Goal: Task Accomplishment & Management: Manage account settings

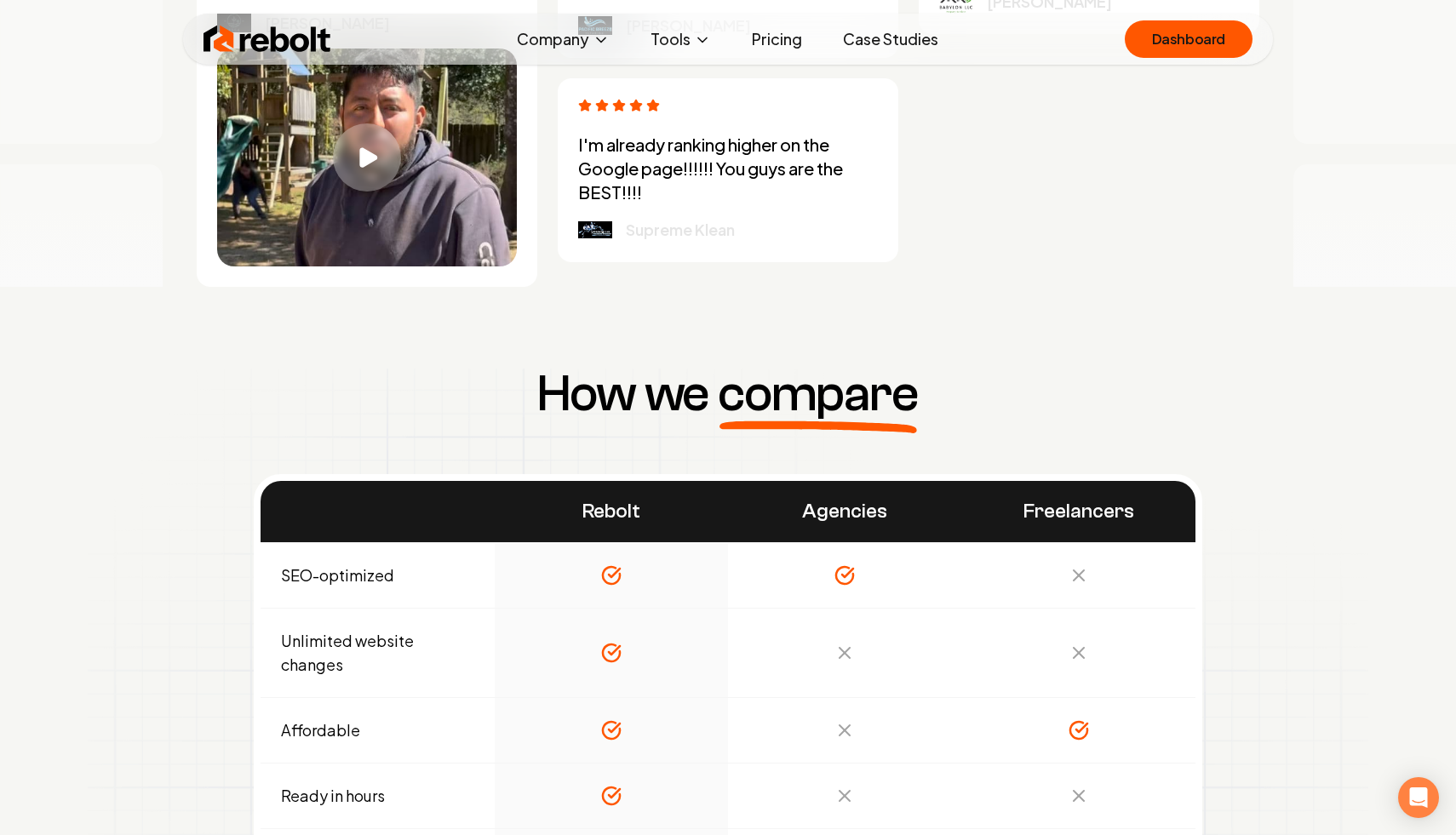
scroll to position [4998, 0]
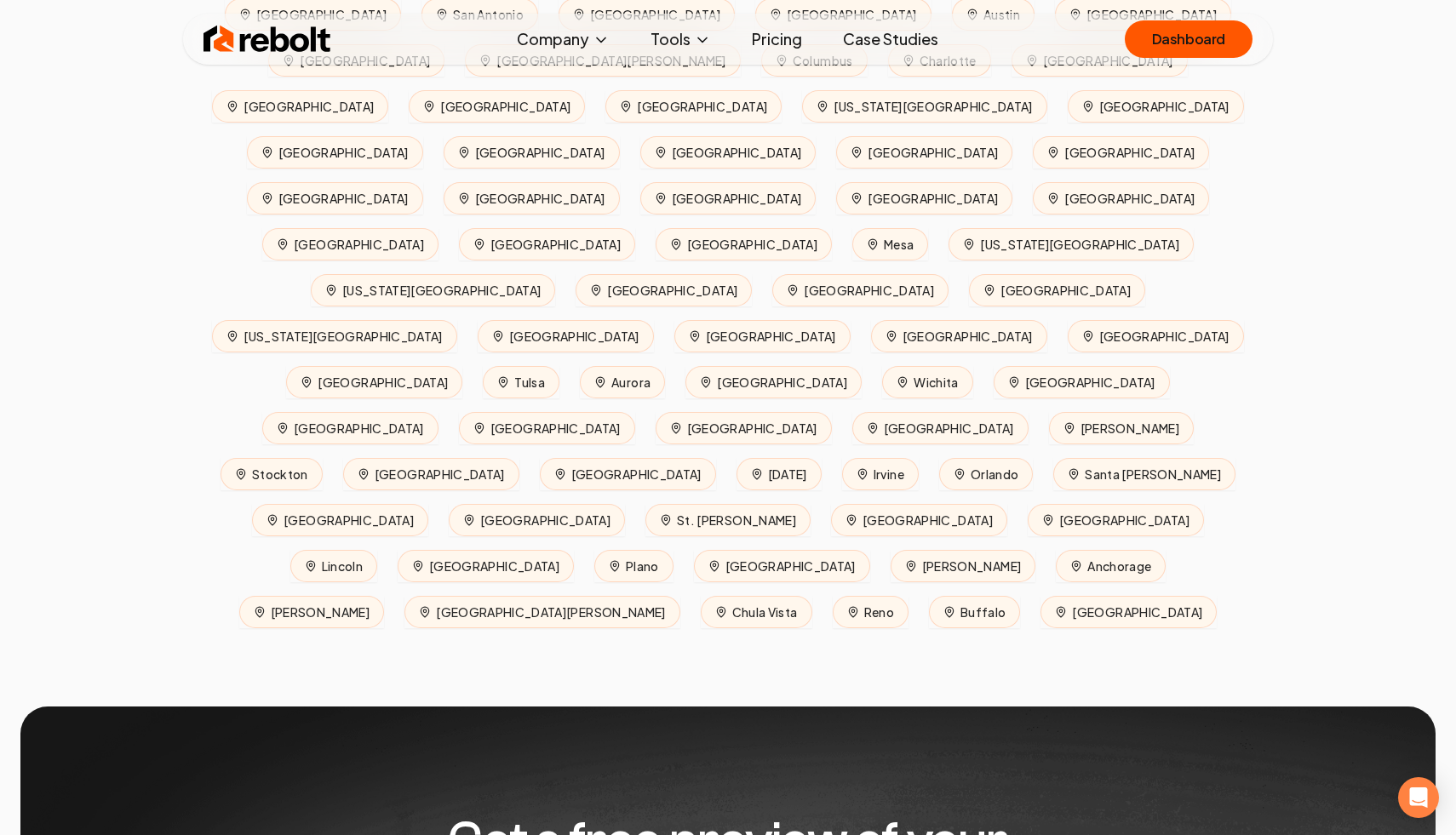
scroll to position [7751, 0]
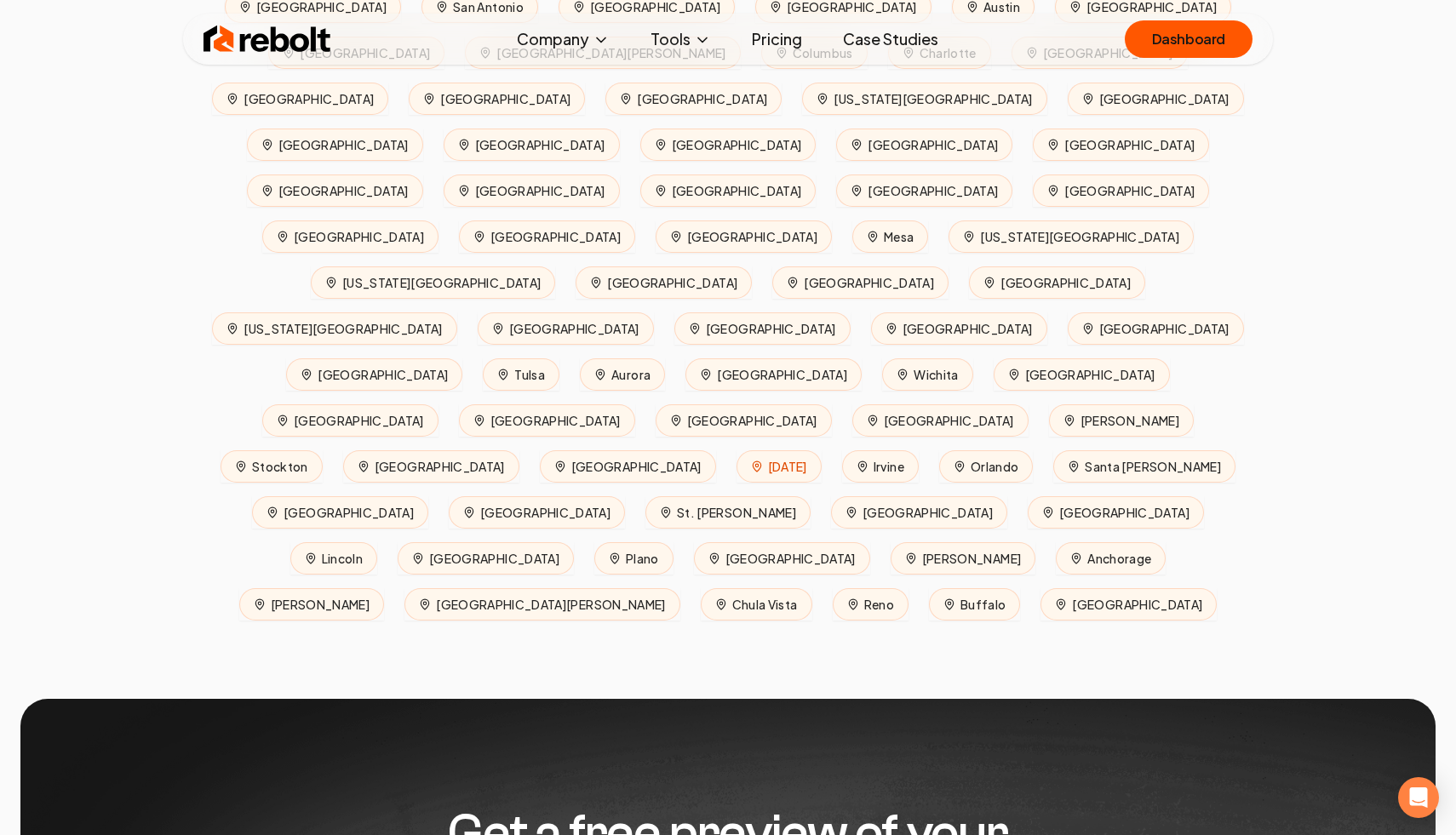
click at [736, 450] on span "Corpus Christi" at bounding box center [778, 466] width 85 height 32
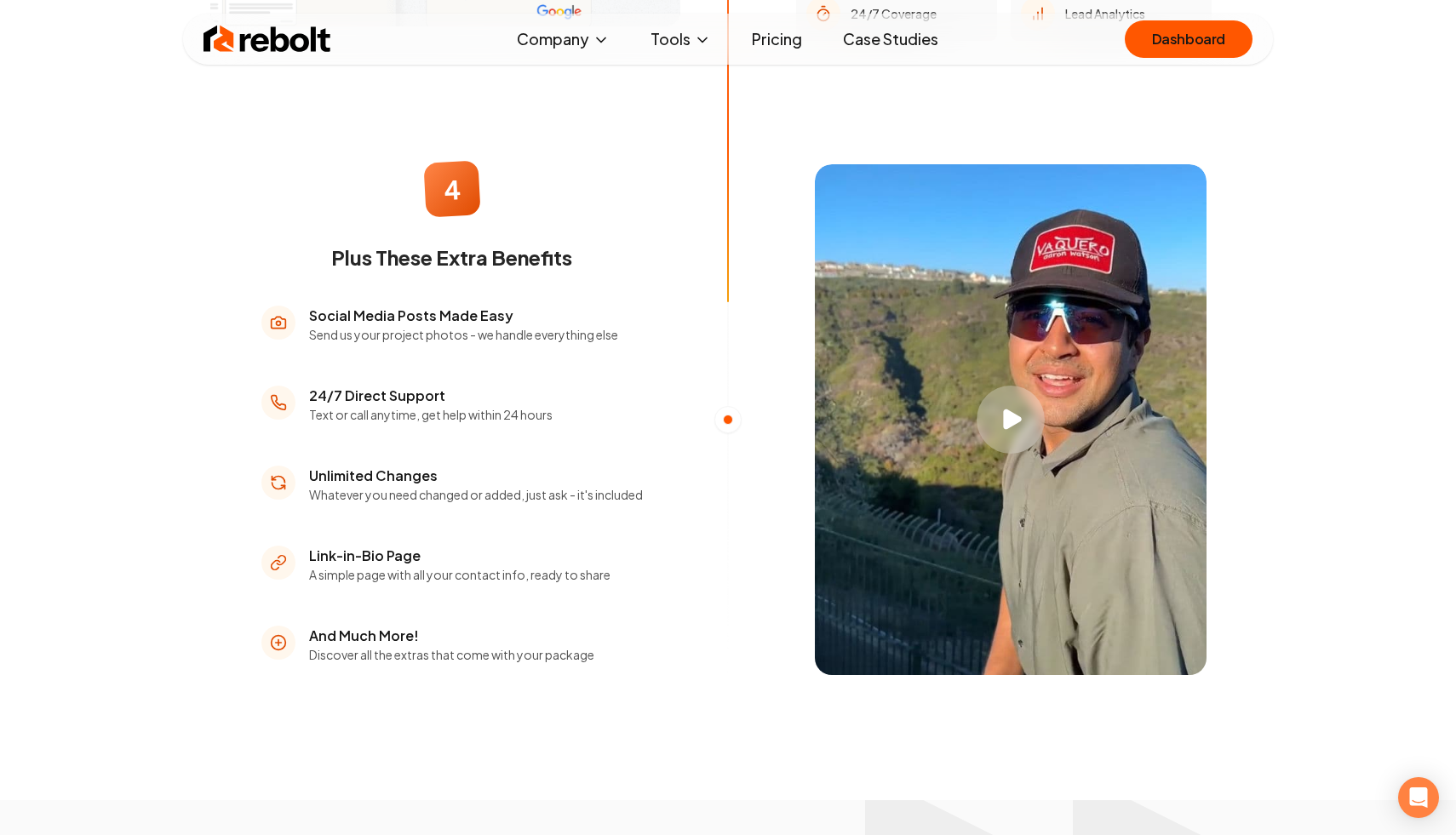
scroll to position [2545, 0]
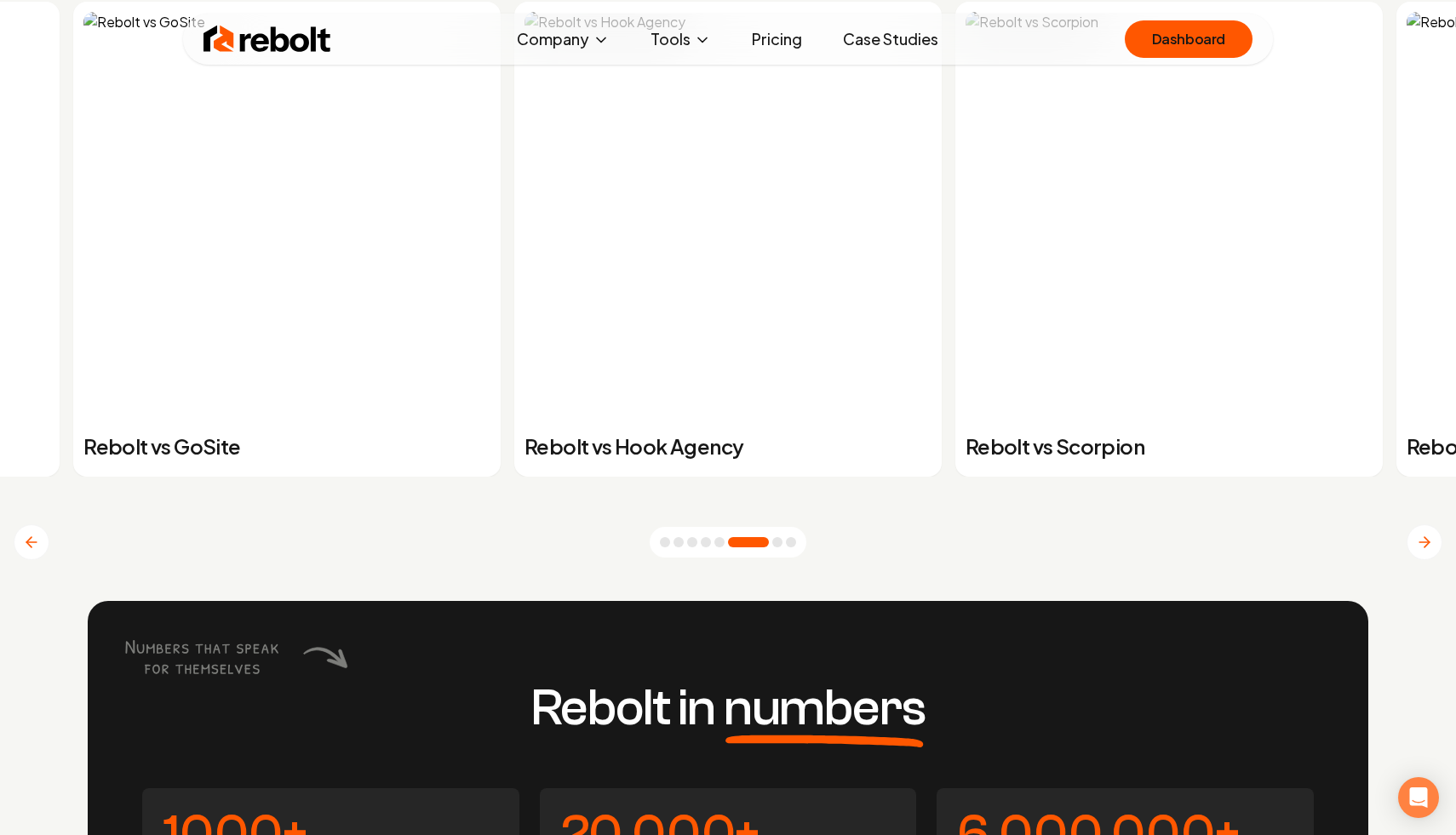
scroll to position [6710, 0]
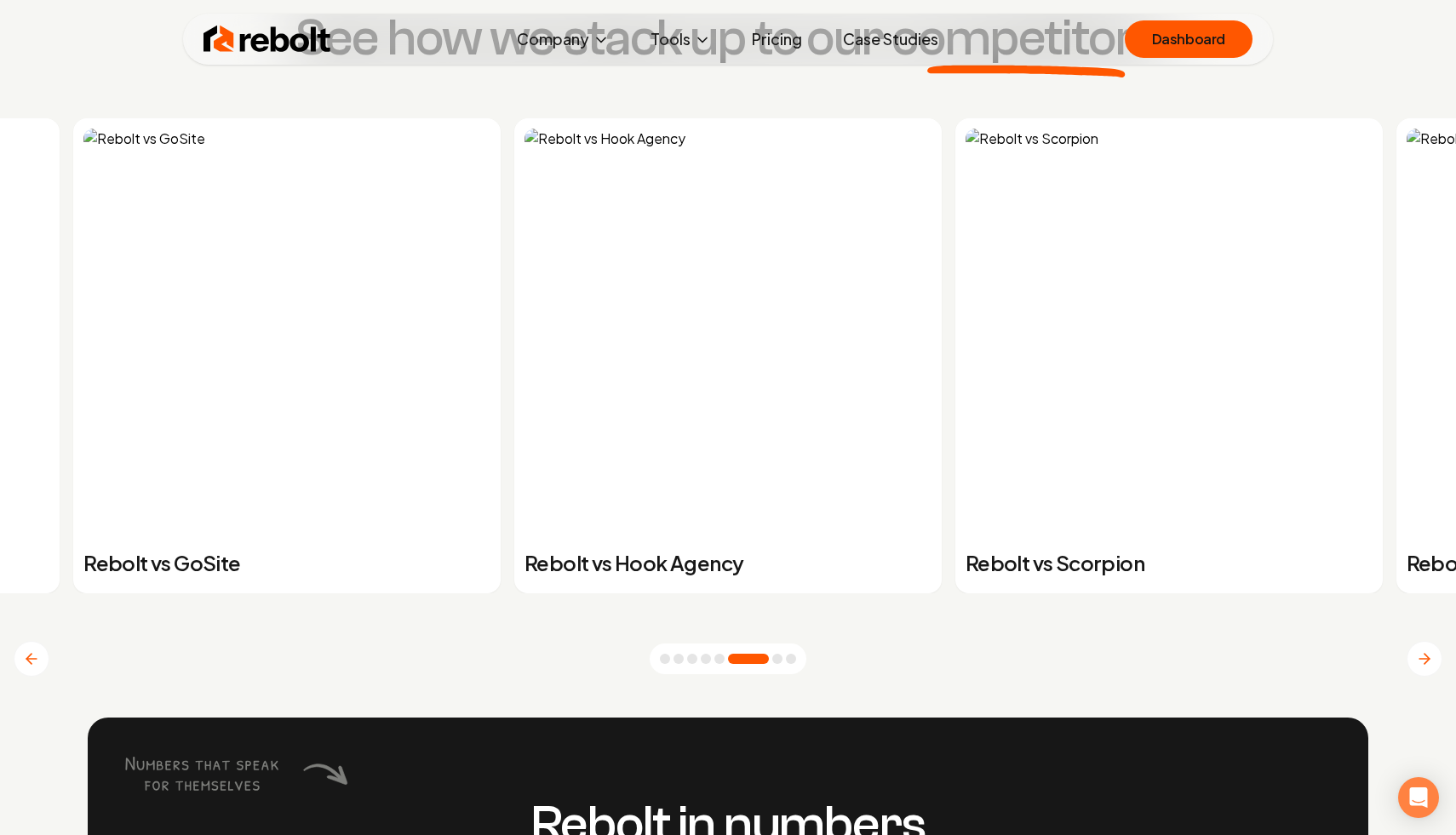
click at [1204, 369] on img at bounding box center [1168, 332] width 407 height 407
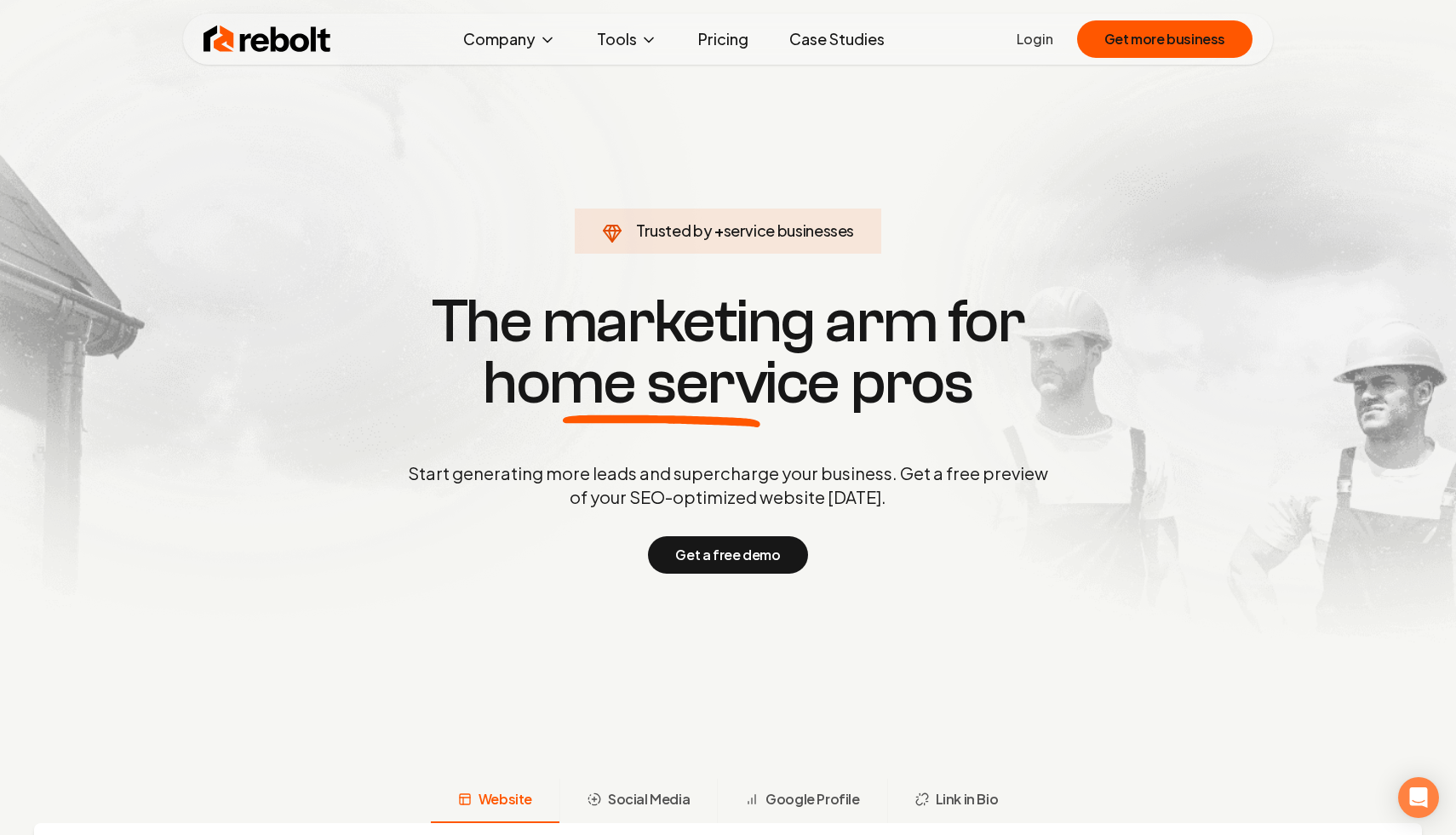
scroll to position [6710, 0]
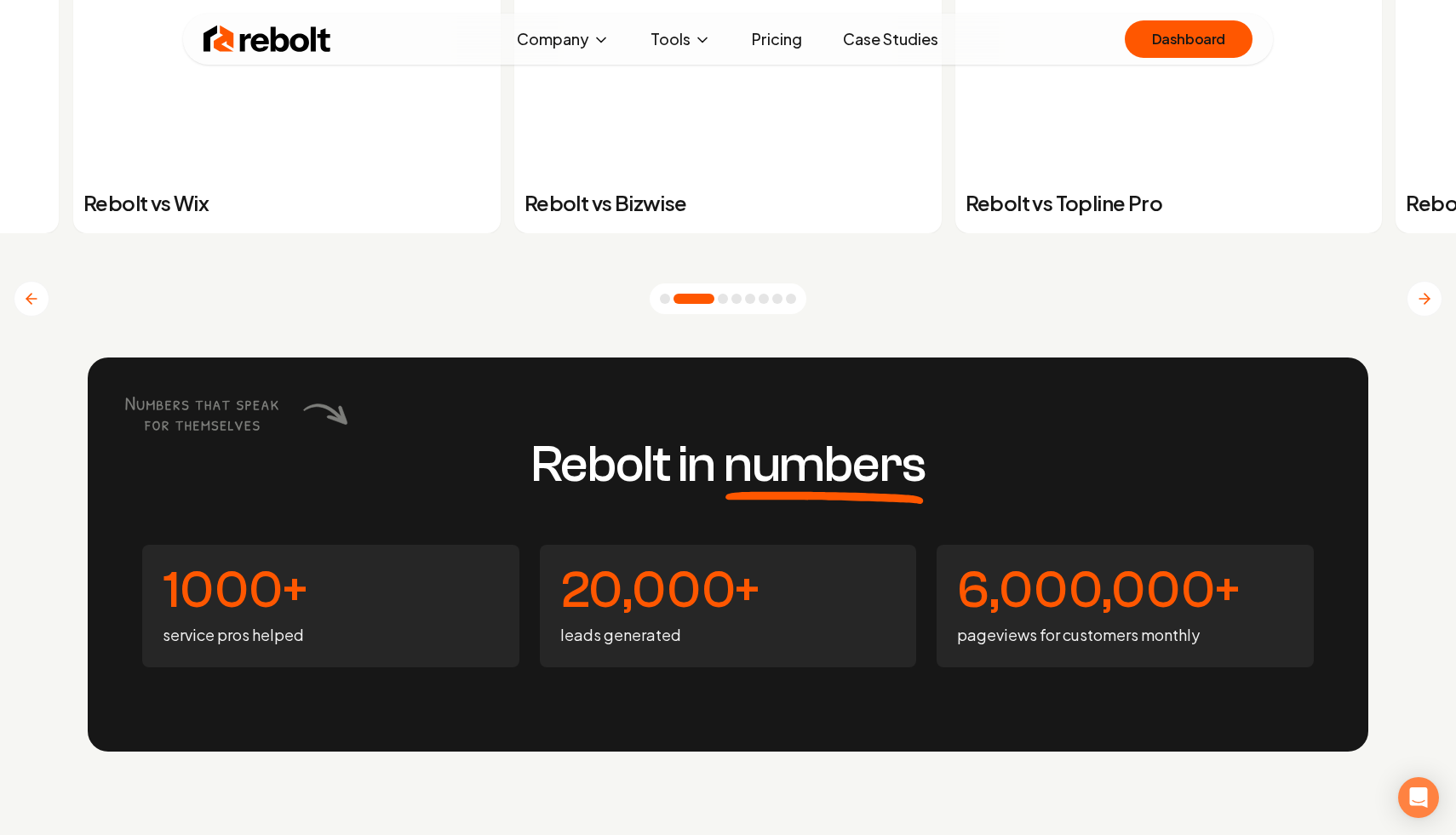
scroll to position [7086, 0]
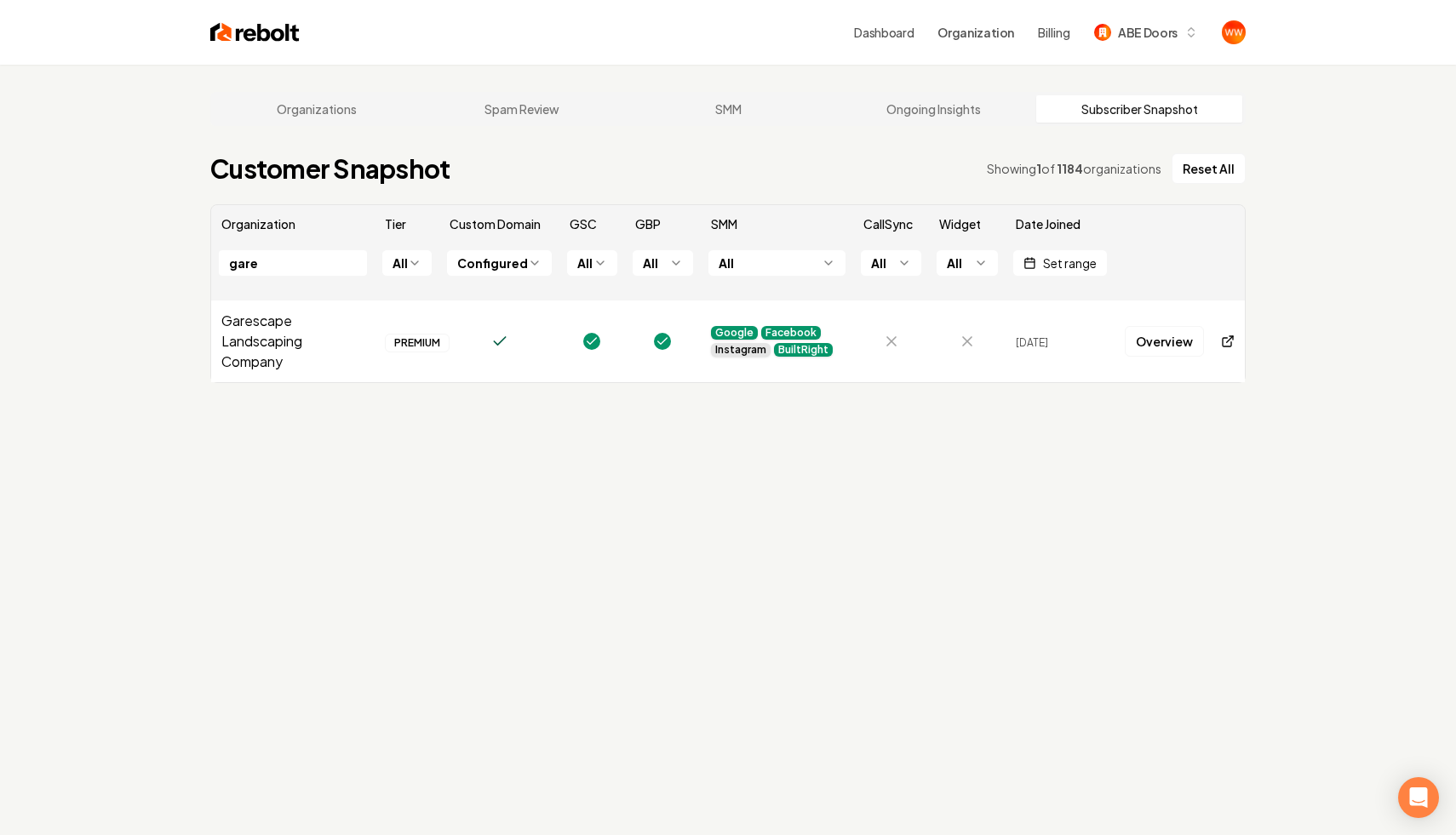
scroll to position [65, 0]
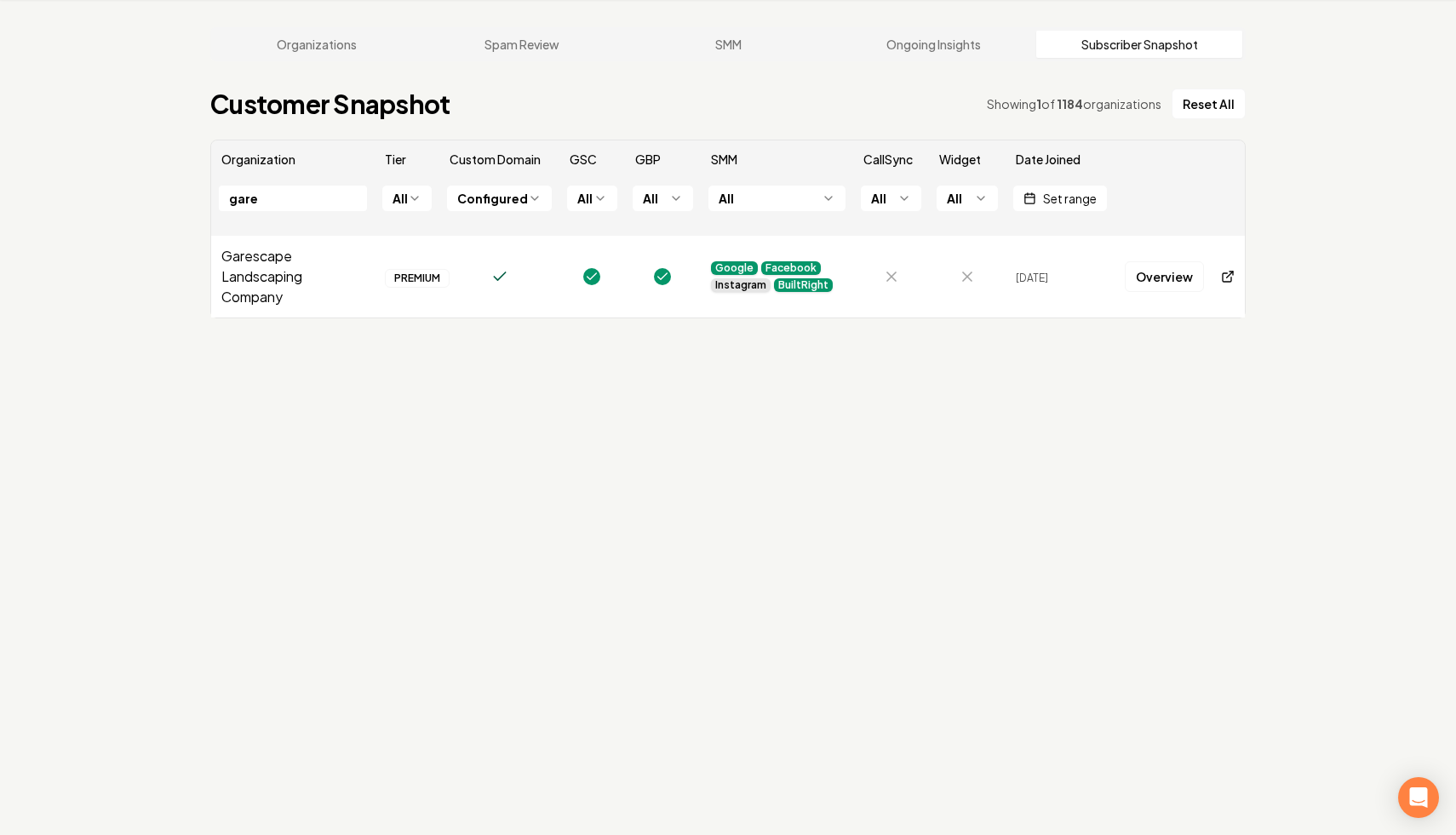
click at [298, 198] on input "gare" at bounding box center [293, 198] width 148 height 25
click at [1149, 272] on link "Overview" at bounding box center [1164, 276] width 79 height 31
click at [302, 217] on th "righte" at bounding box center [293, 207] width 163 height 58
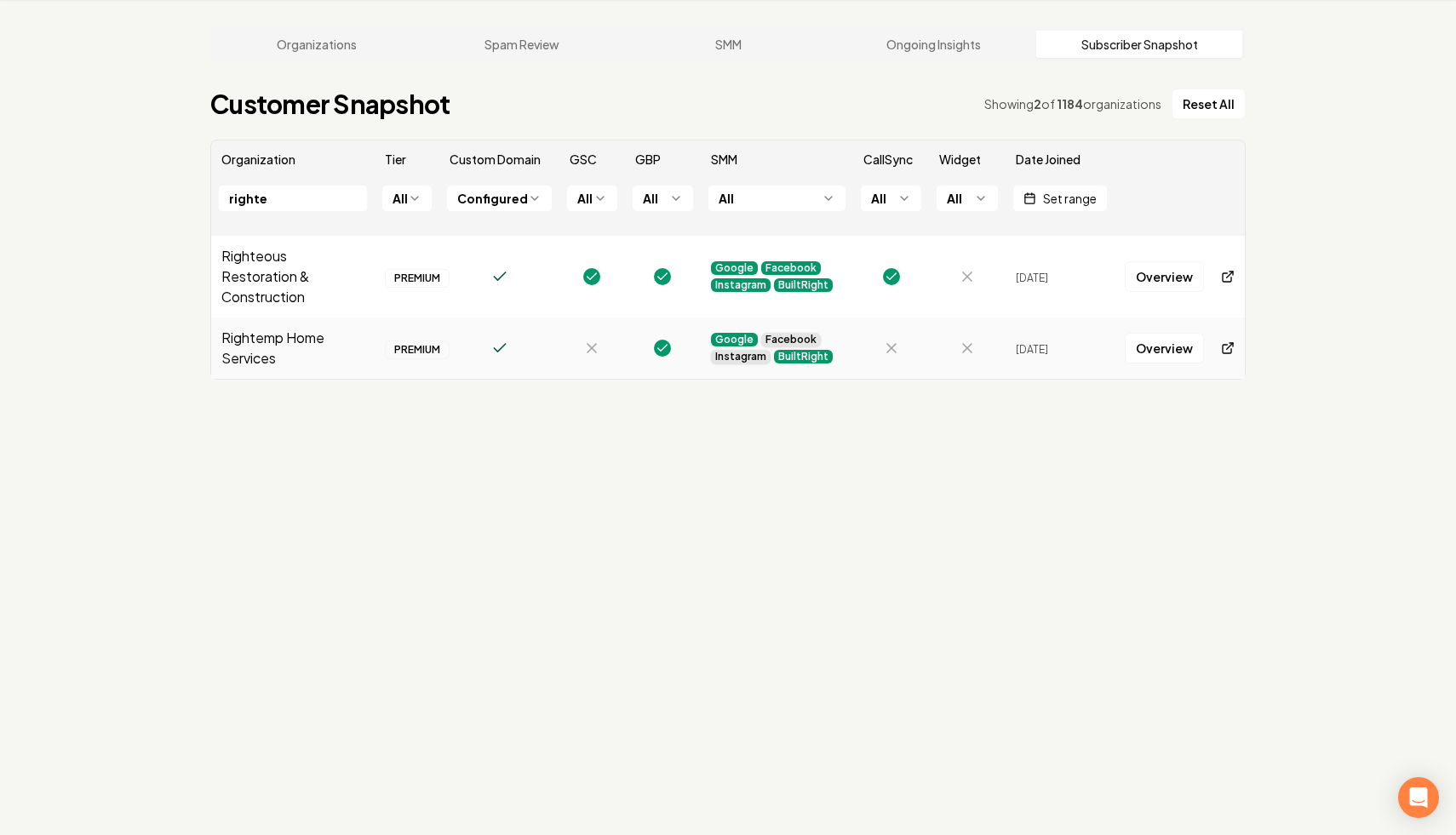
click at [285, 208] on input "righte" at bounding box center [293, 198] width 148 height 25
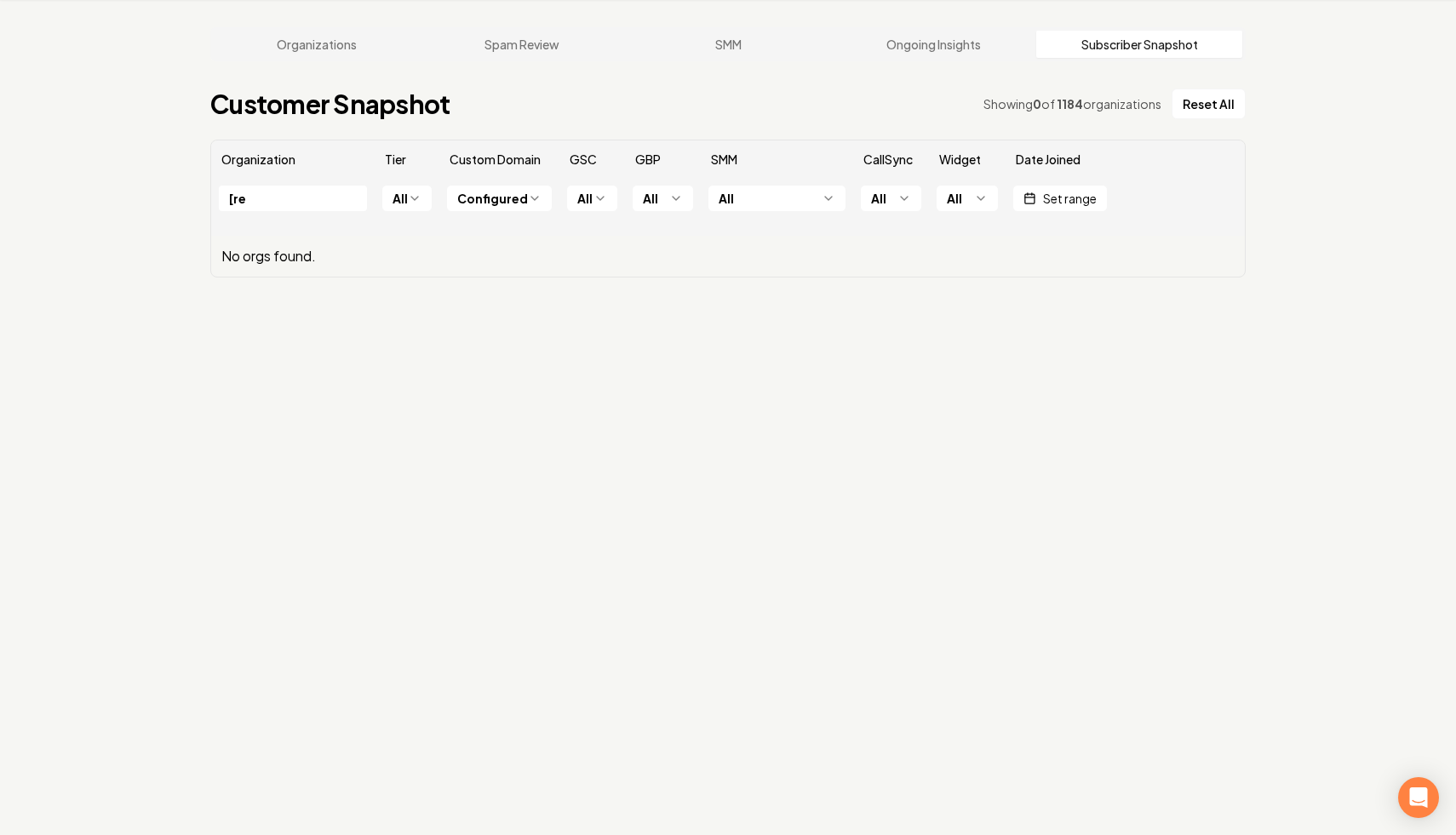
type input "[r"
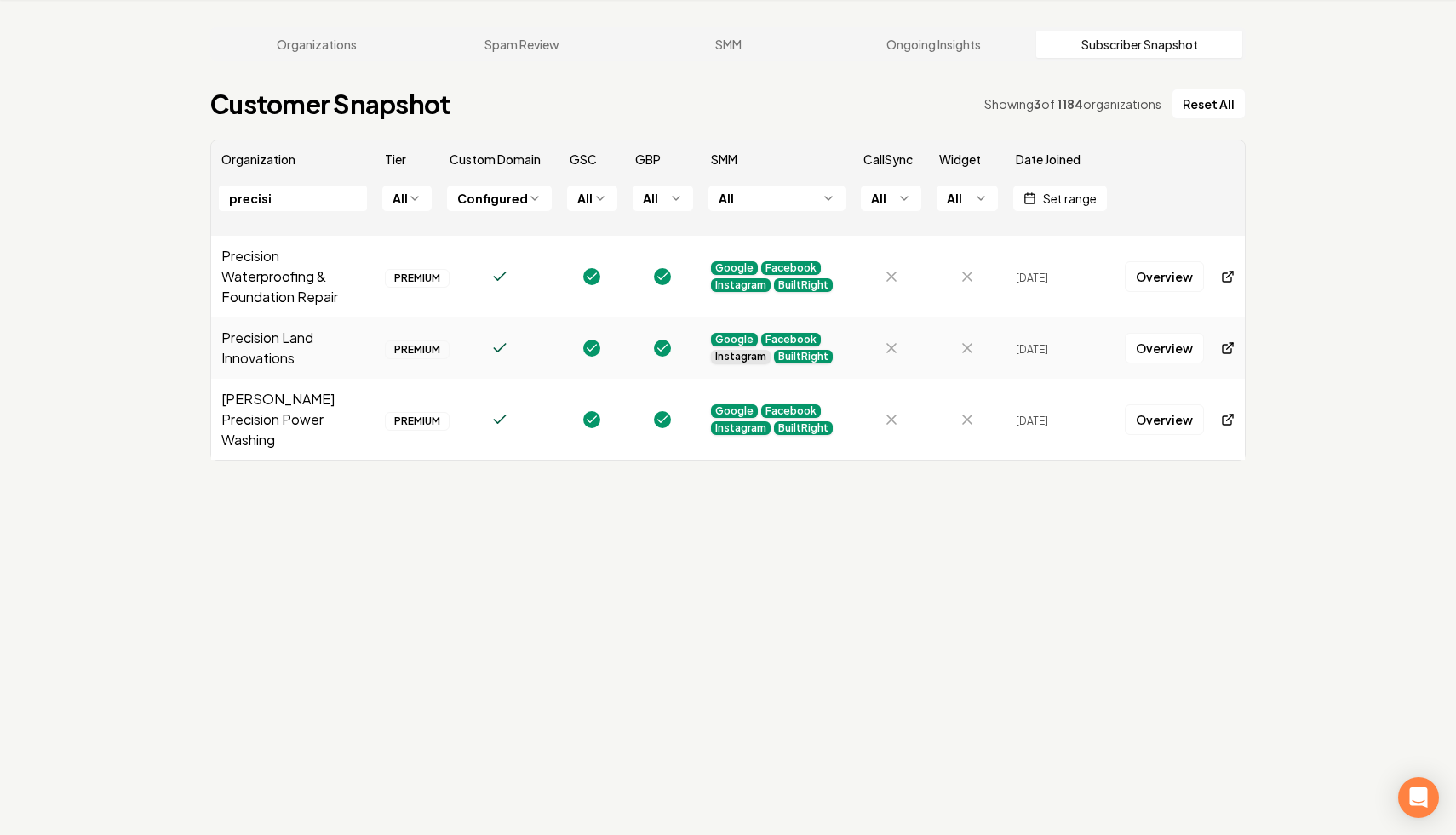
type input "precisi"
click at [1282, 256] on div "Organizations Spam Review SMM Ongoing Insights Subscriber Snapshot Customer Sna…" at bounding box center [728, 417] width 1456 height 835
click at [1165, 272] on link "Overview" at bounding box center [1164, 276] width 79 height 31
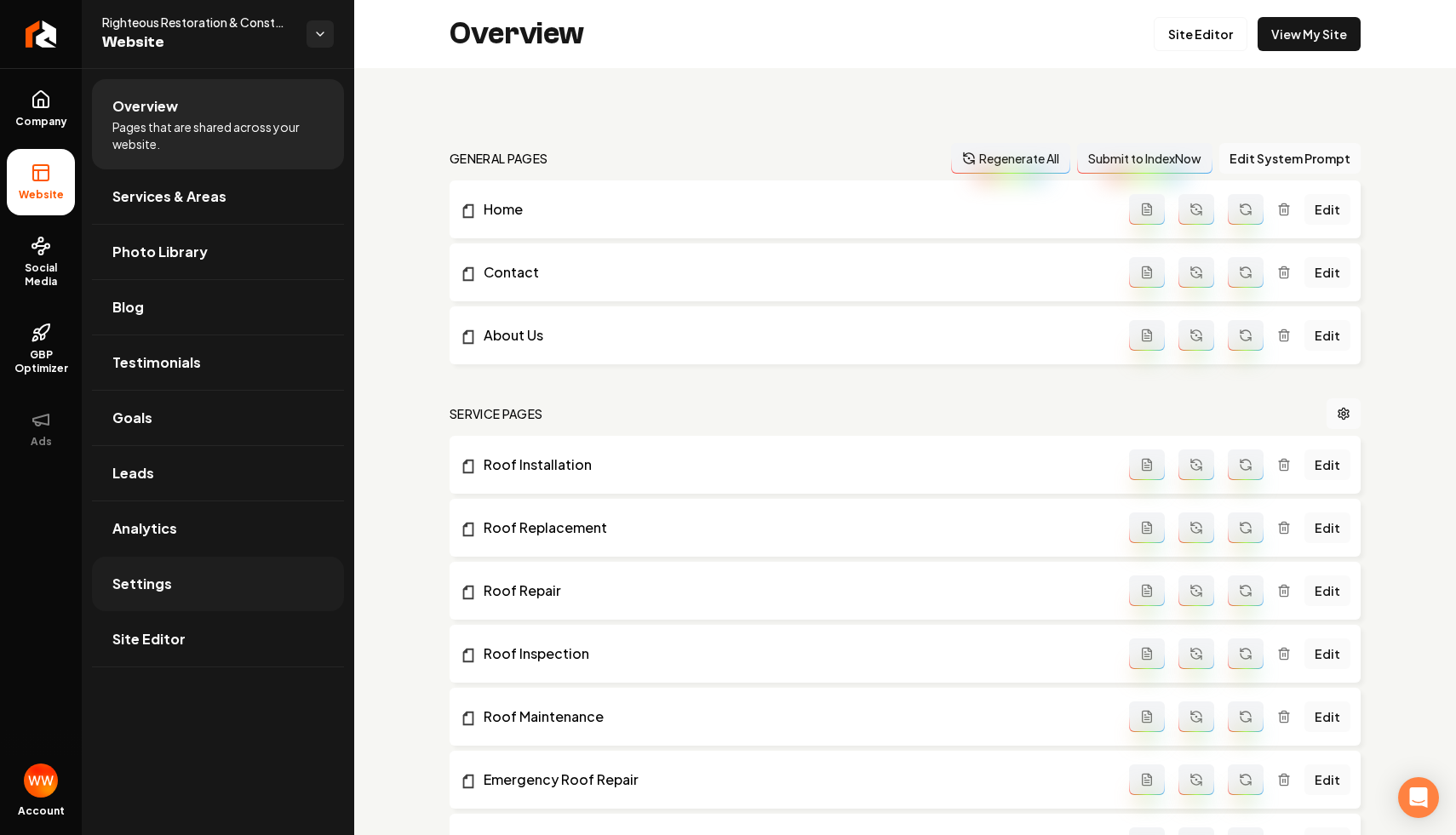
click at [286, 570] on link "Settings" at bounding box center [217, 584] width 252 height 54
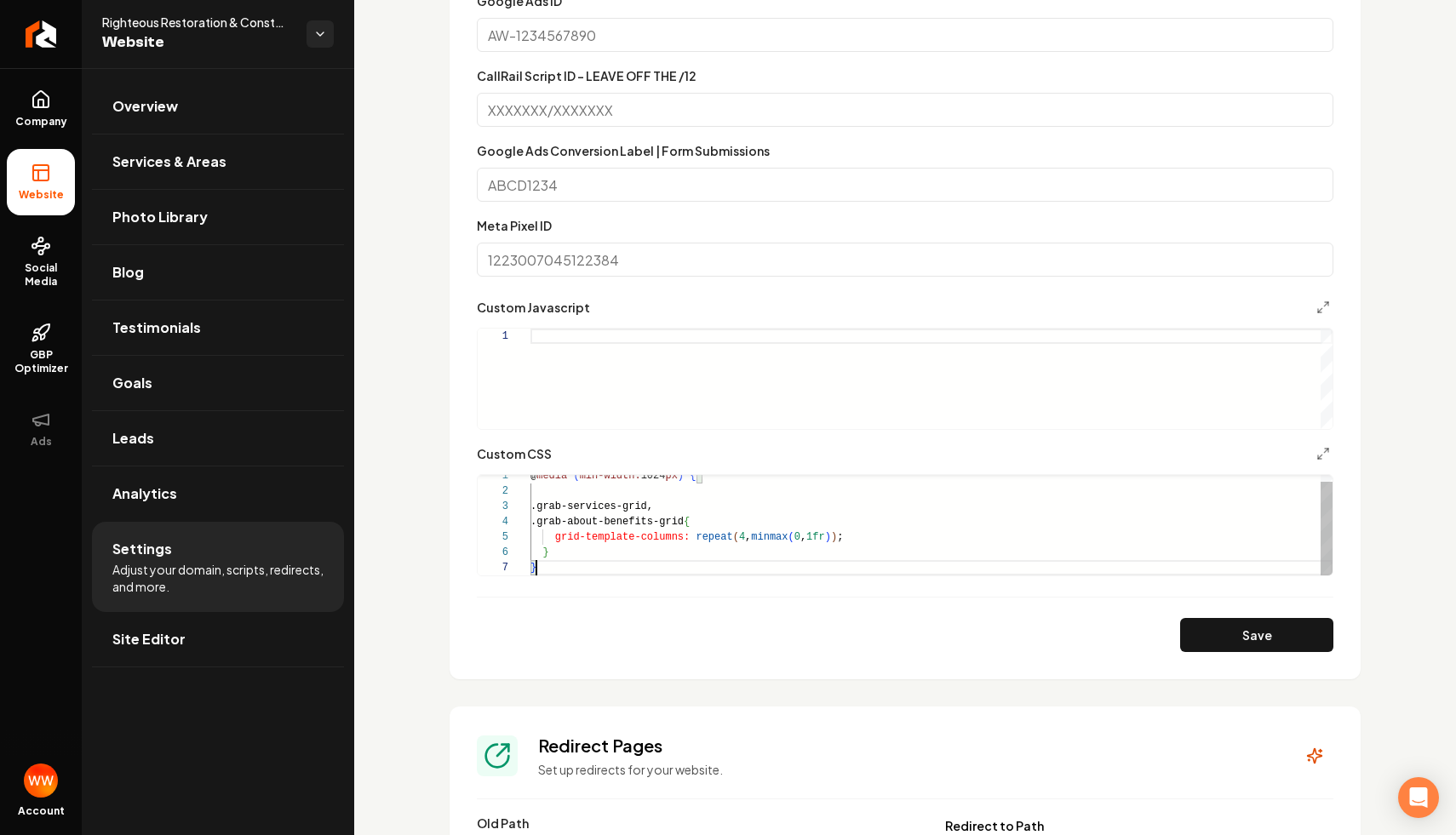
scroll to position [15, 0]
drag, startPoint x: 728, startPoint y: 570, endPoint x: 543, endPoint y: 482, distance: 204.9
click at [543, 482] on div "@ media ( min-width: 1024 px ) { .grab-services-grid, .grab-about-benefits-grid…" at bounding box center [931, 521] width 802 height 107
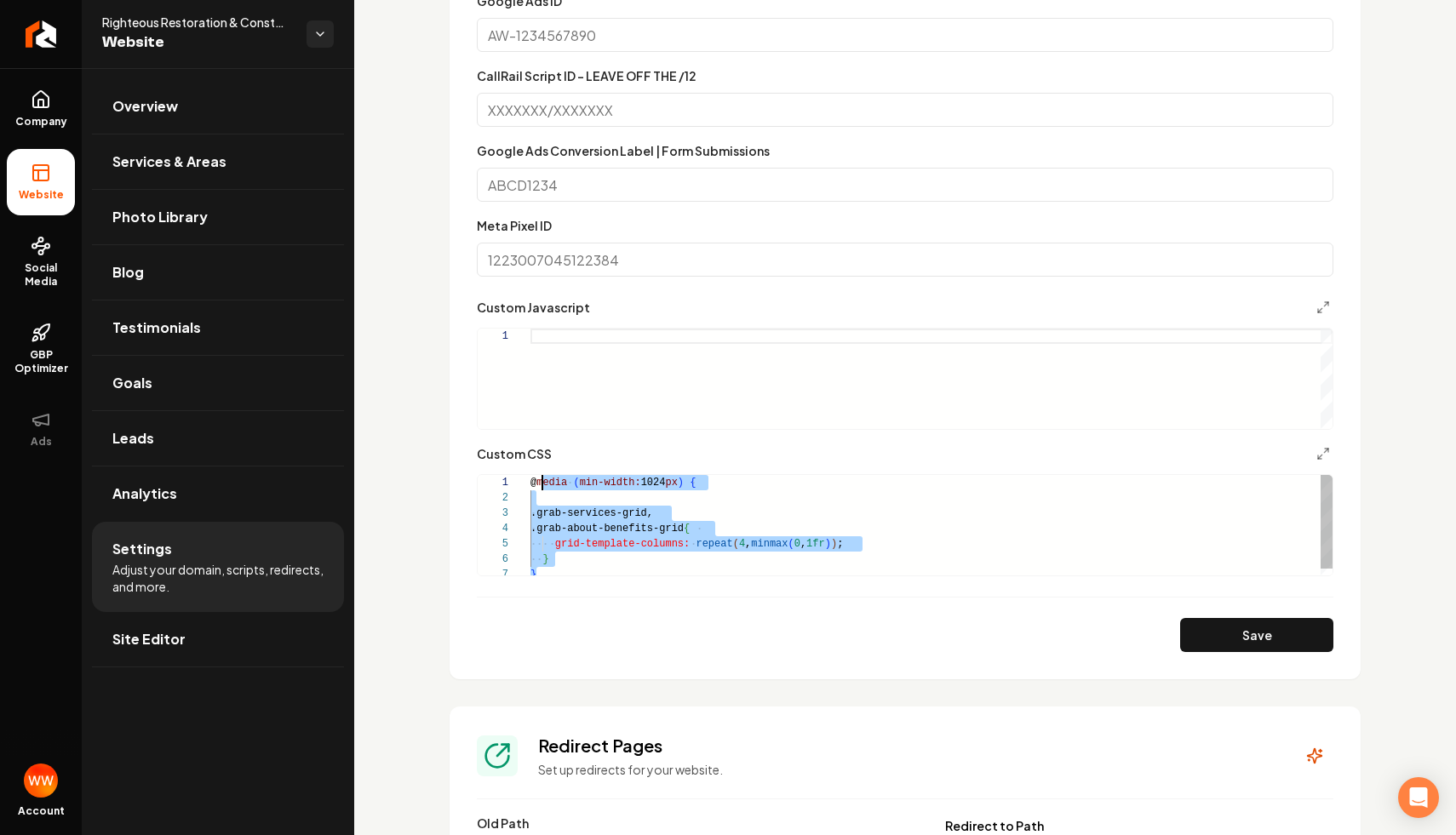
scroll to position [0, 12]
click at [625, 510] on div "@ media ( min-width: 1024 px ) { .grab-services-grid, .grab-about-benefits-grid…" at bounding box center [931, 528] width 802 height 107
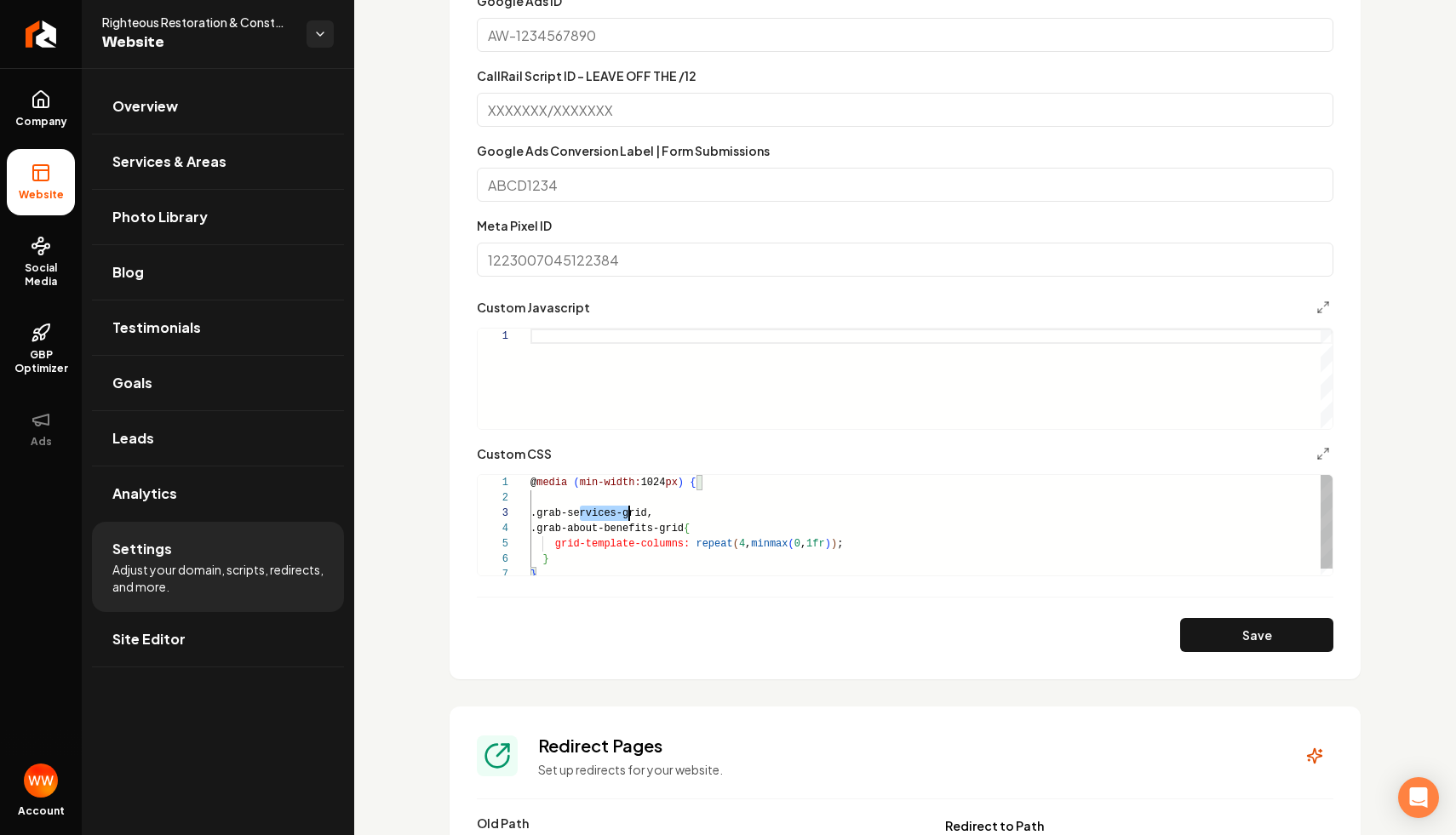
scroll to position [31, 99]
click at [625, 510] on div "@ media ( min-width: 1024 px ) { .grab-services-grid, .grab-about-benefits-grid…" at bounding box center [931, 528] width 802 height 107
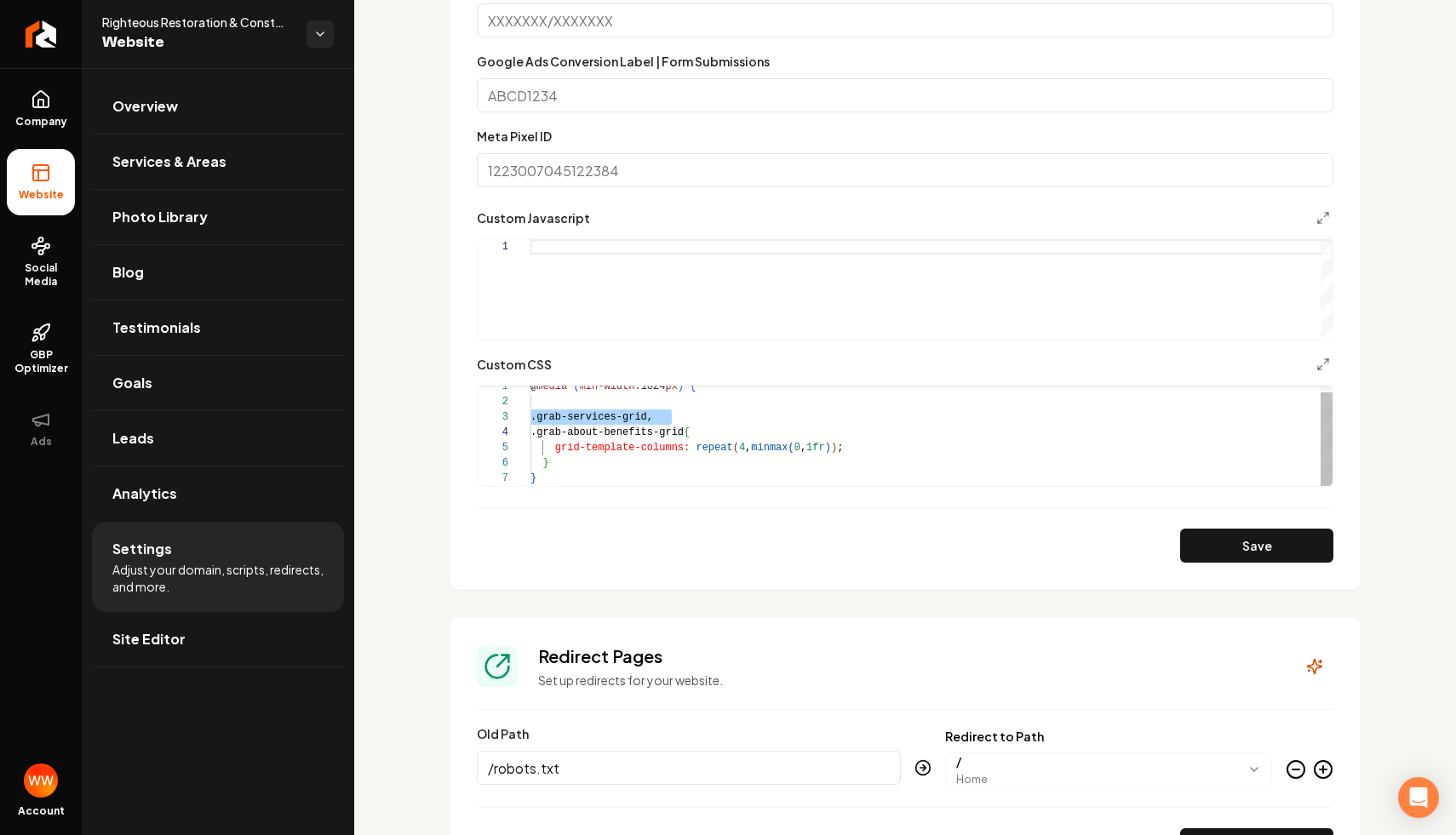
scroll to position [1452, 0]
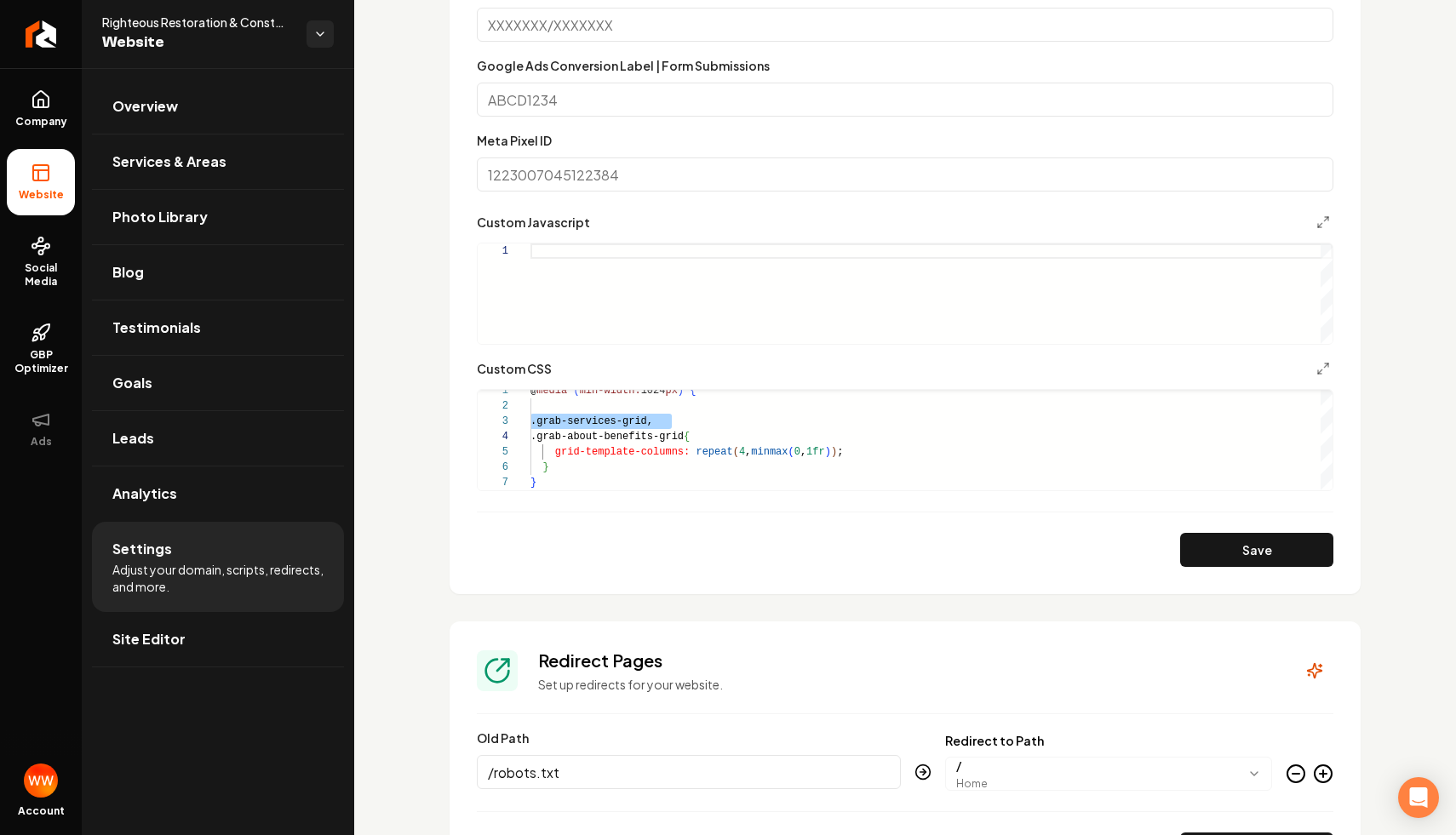
click at [761, 375] on div "Custom CSS" at bounding box center [905, 368] width 856 height 20
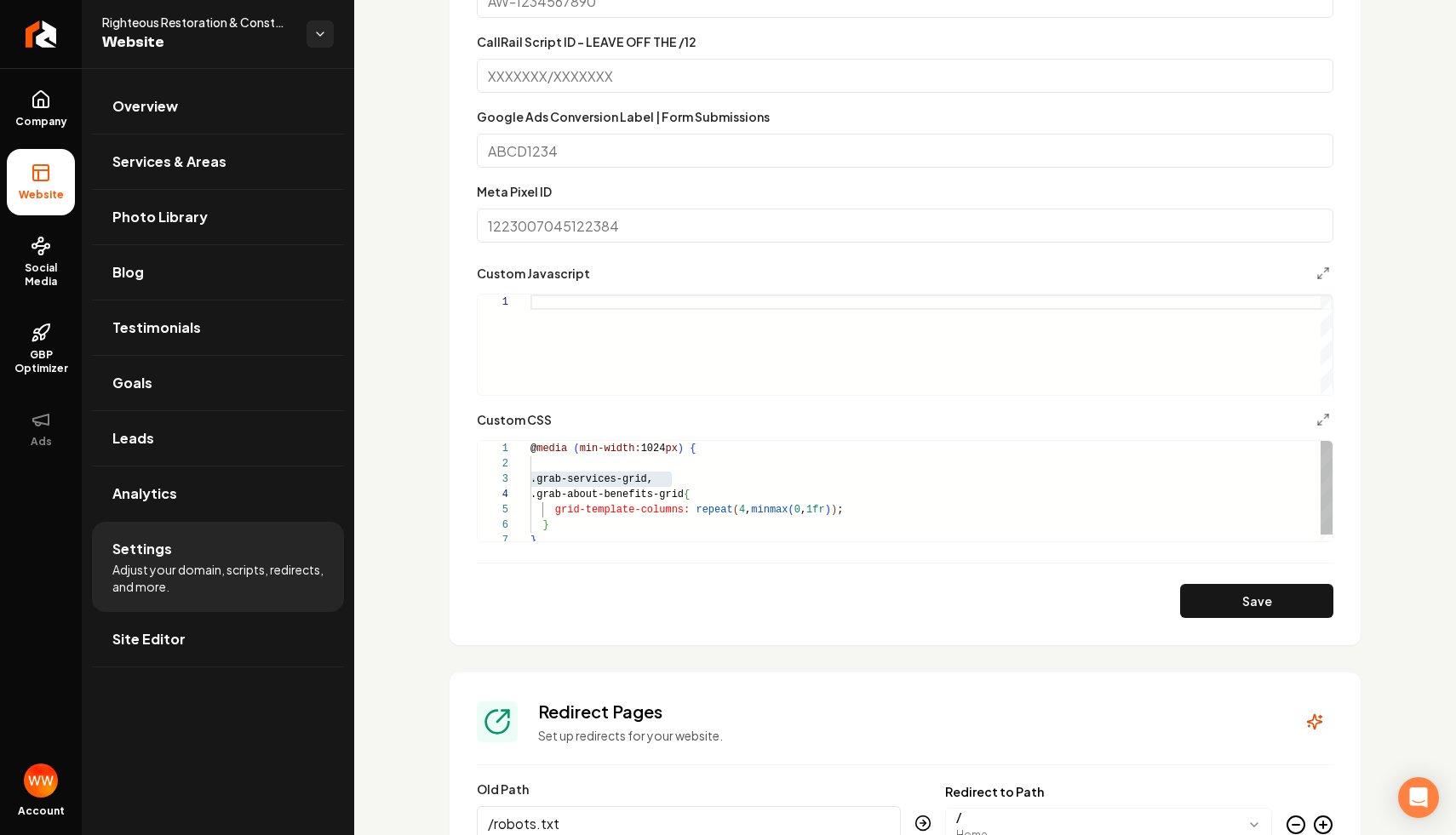
scroll to position [1393, 0]
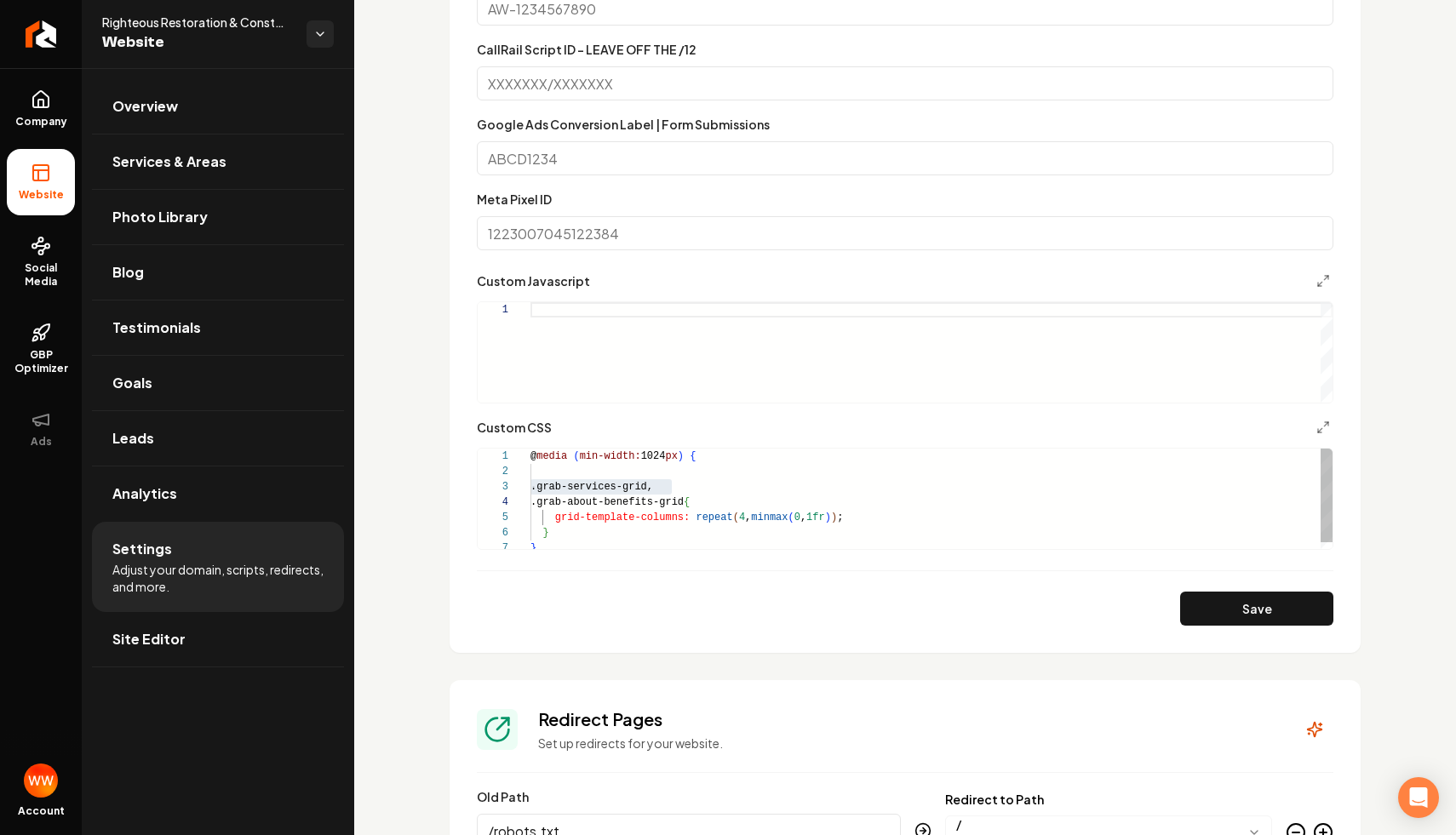
click at [643, 506] on div "@ media ( min-width: 1024 px ) { .grab-services-grid, .grab-about-benefits-grid…" at bounding box center [931, 502] width 802 height 107
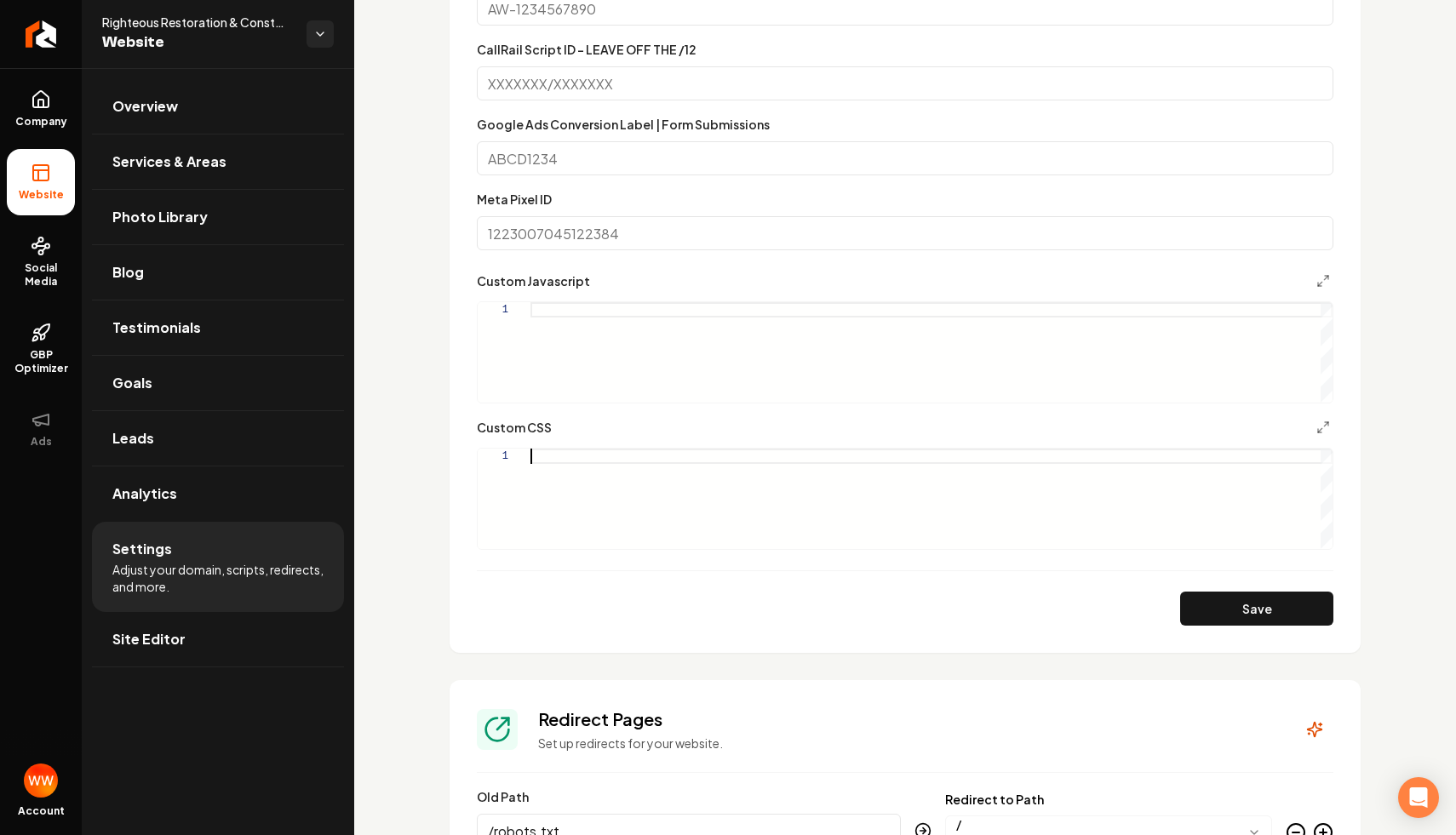
scroll to position [0, 0]
click at [1218, 605] on button "Save" at bounding box center [1256, 608] width 153 height 34
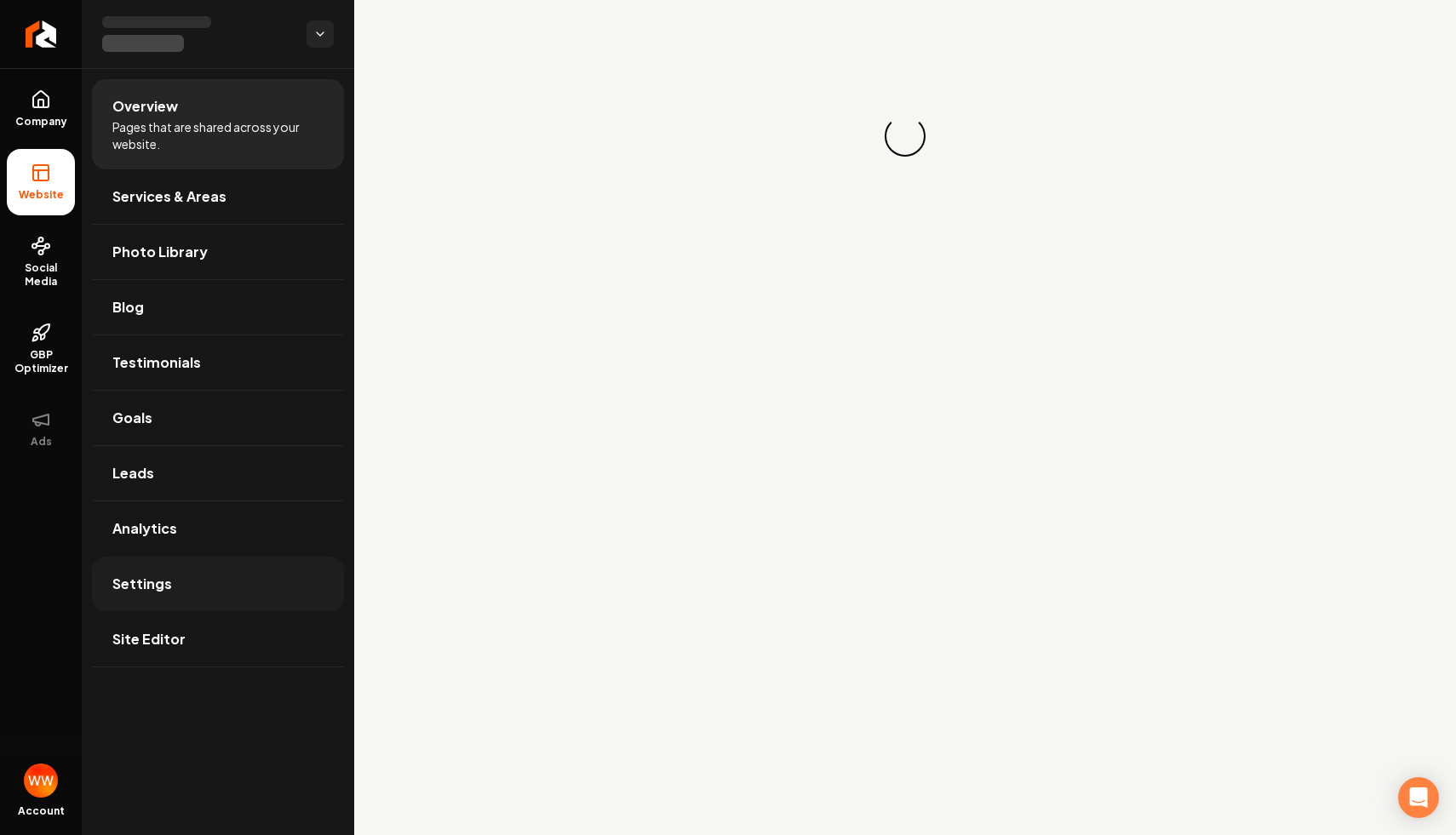
click at [189, 571] on link "Settings" at bounding box center [217, 584] width 252 height 54
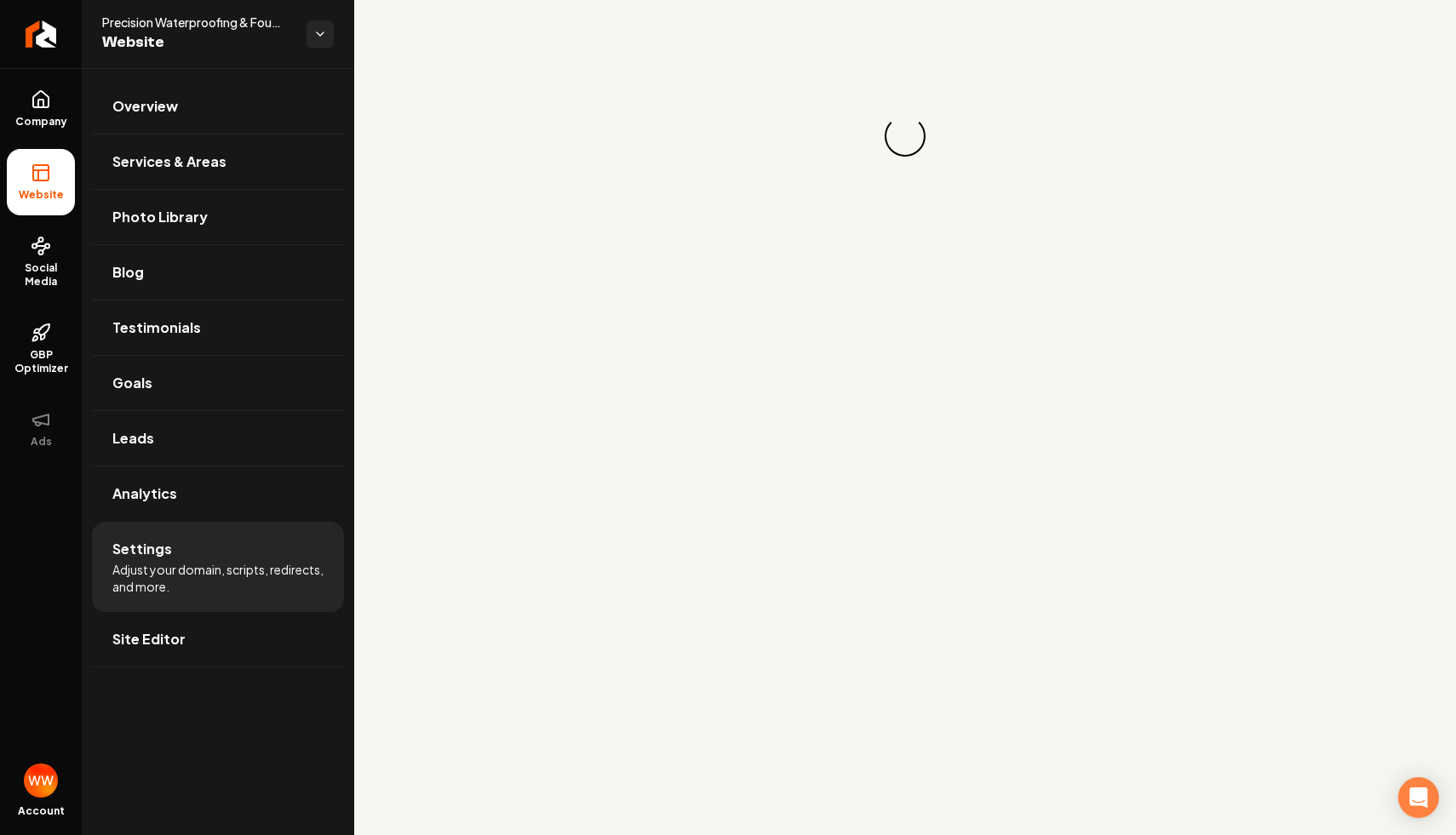
click at [904, 400] on main "Loading... Loading..." at bounding box center [905, 417] width 1102 height 835
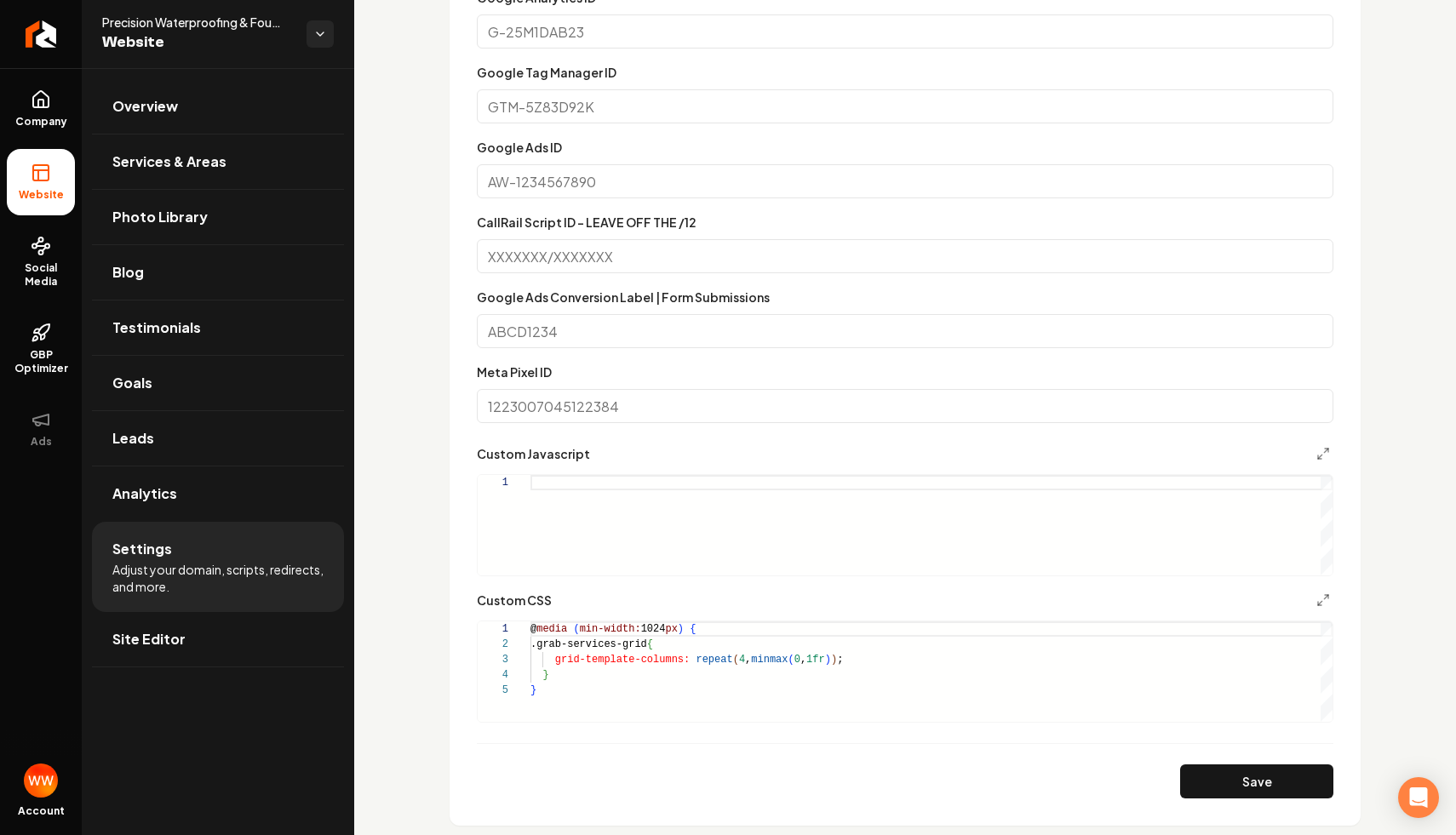
scroll to position [1239, 0]
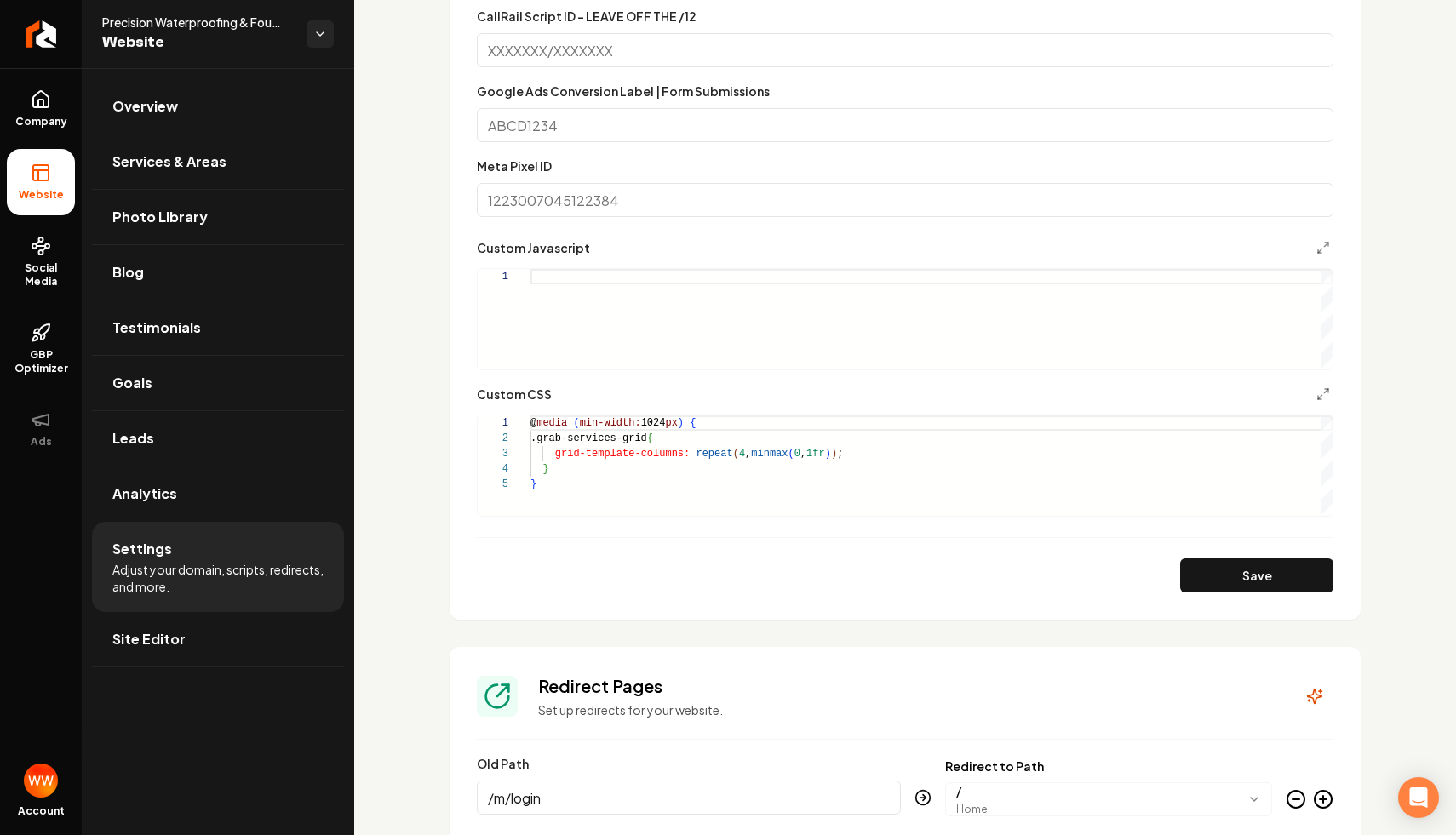
click at [736, 424] on div "@ media ( min-width: 1024 px ) { .grab-services-grid { grid-template-columns: r…" at bounding box center [931, 465] width 802 height 101
click at [696, 450] on div "@ media ( min-width: 1024 px ) { .grab-services-grid { grid-template-columns: r…" at bounding box center [931, 465] width 802 height 101
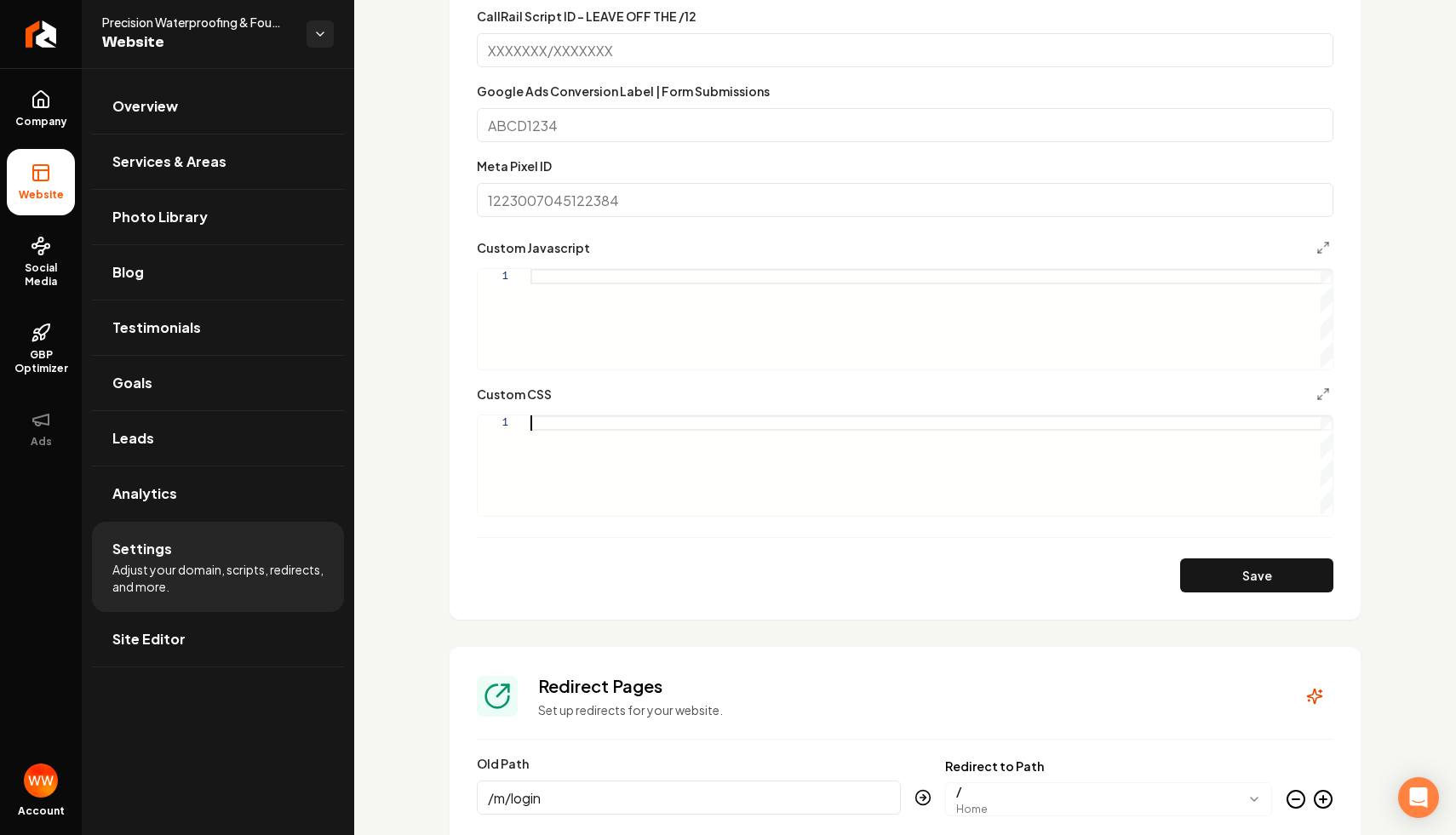
scroll to position [0, 0]
type textarea "**********"
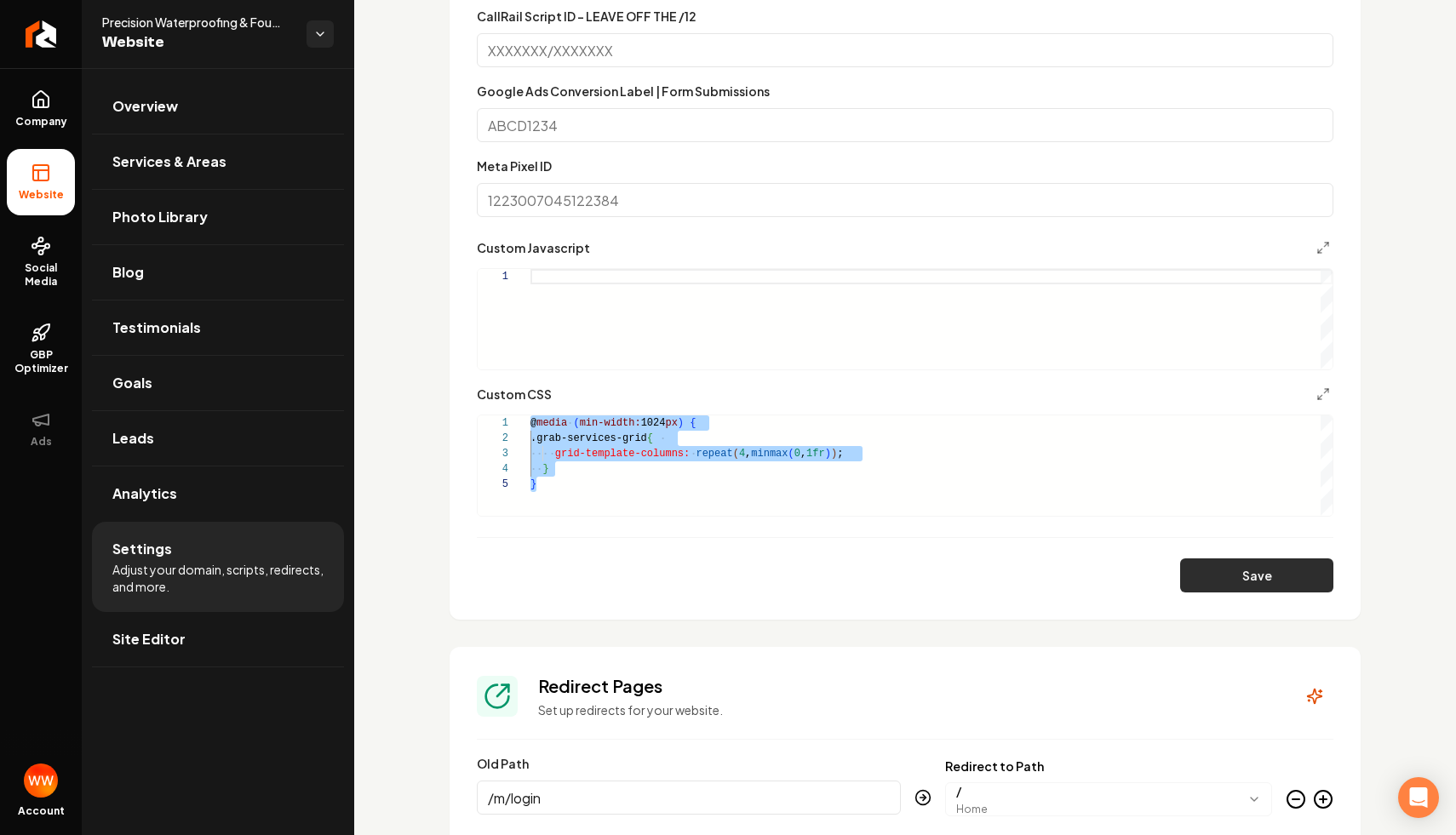
click at [1220, 577] on button "Save" at bounding box center [1256, 575] width 153 height 34
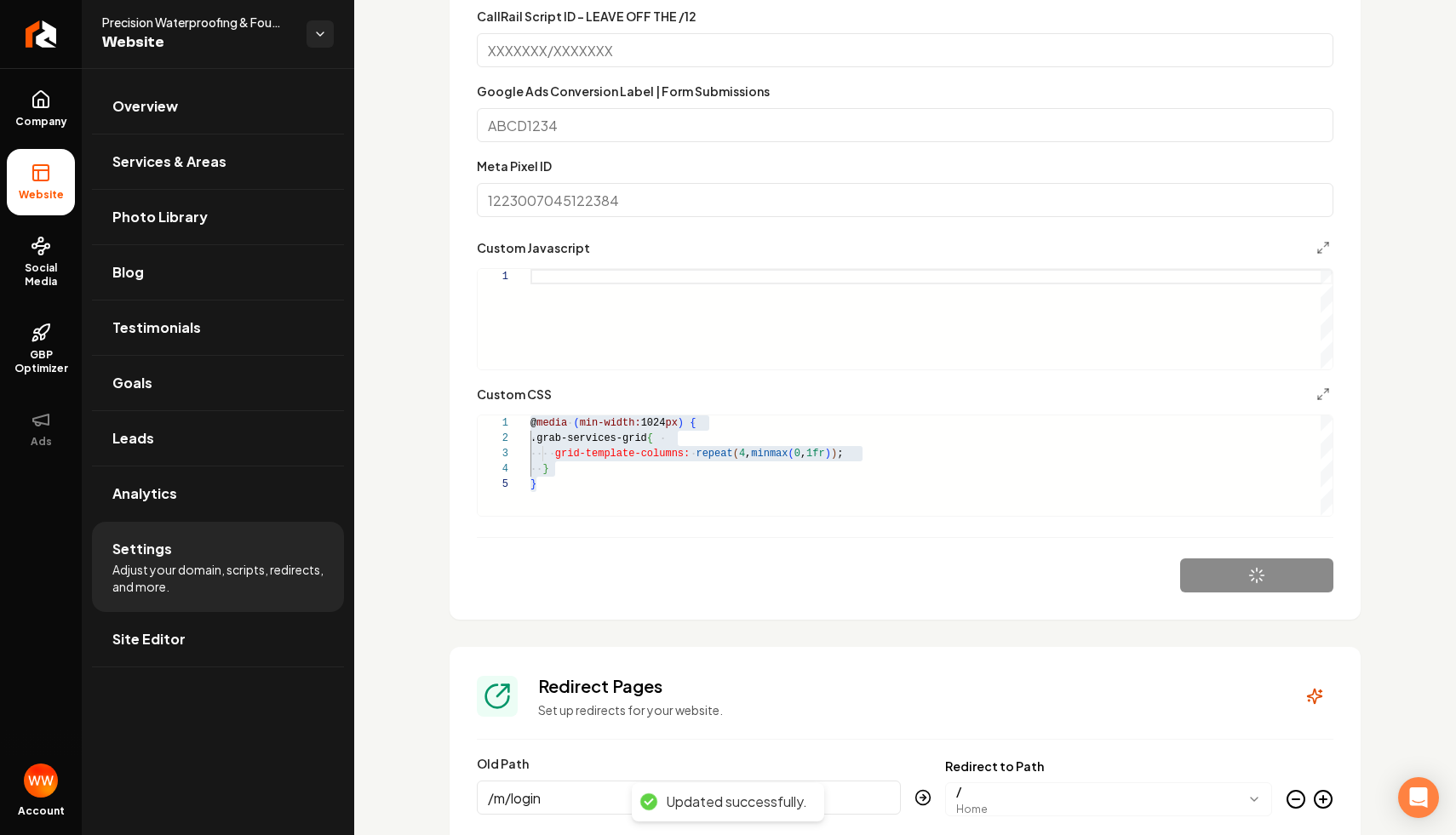
click at [817, 488] on div "@ media ( min-width: 1024 px ) { .grab-services-grid { grid-template-columns: r…" at bounding box center [931, 465] width 802 height 101
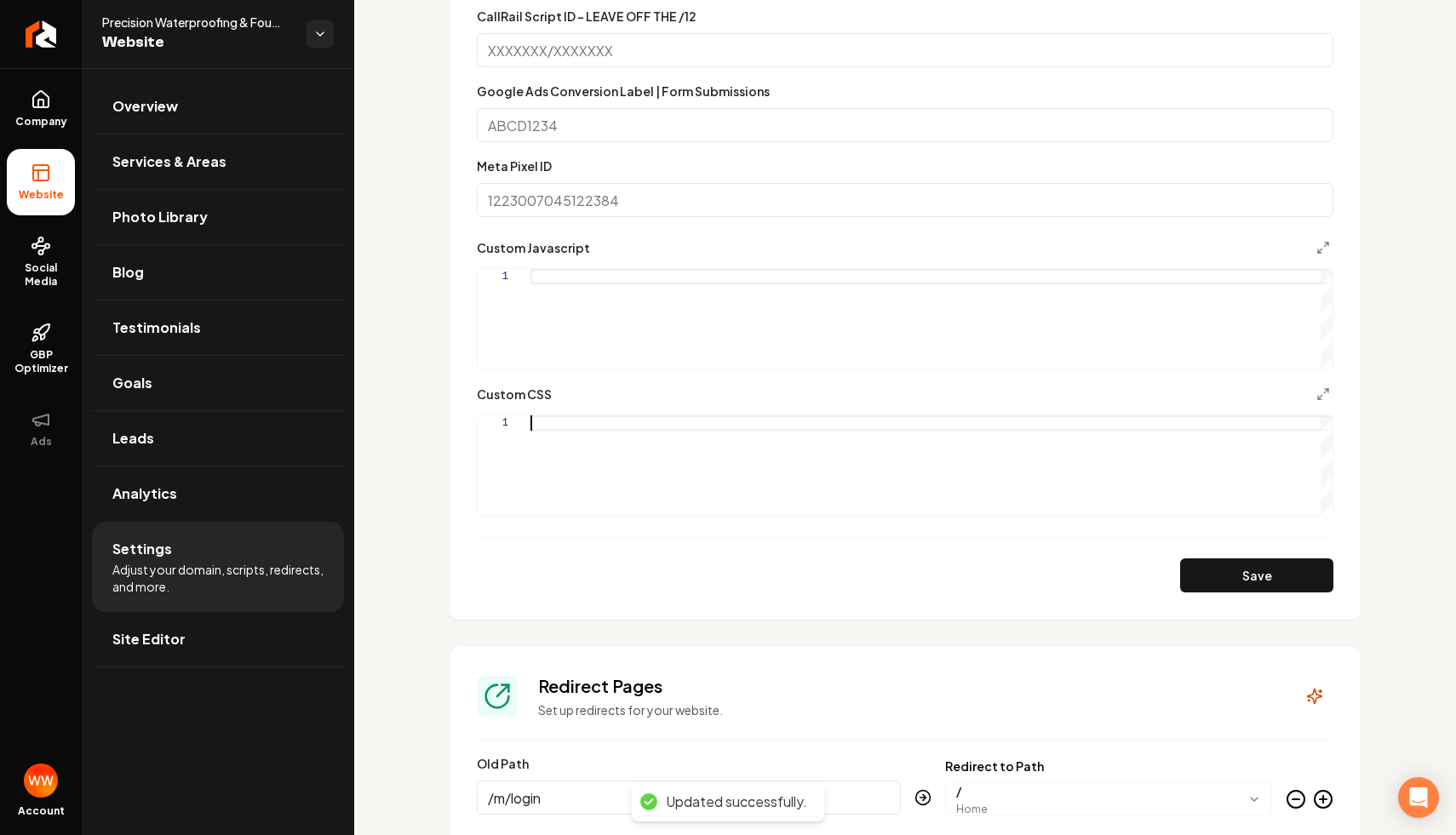
scroll to position [0, 0]
click at [1243, 575] on button "Save" at bounding box center [1256, 575] width 153 height 34
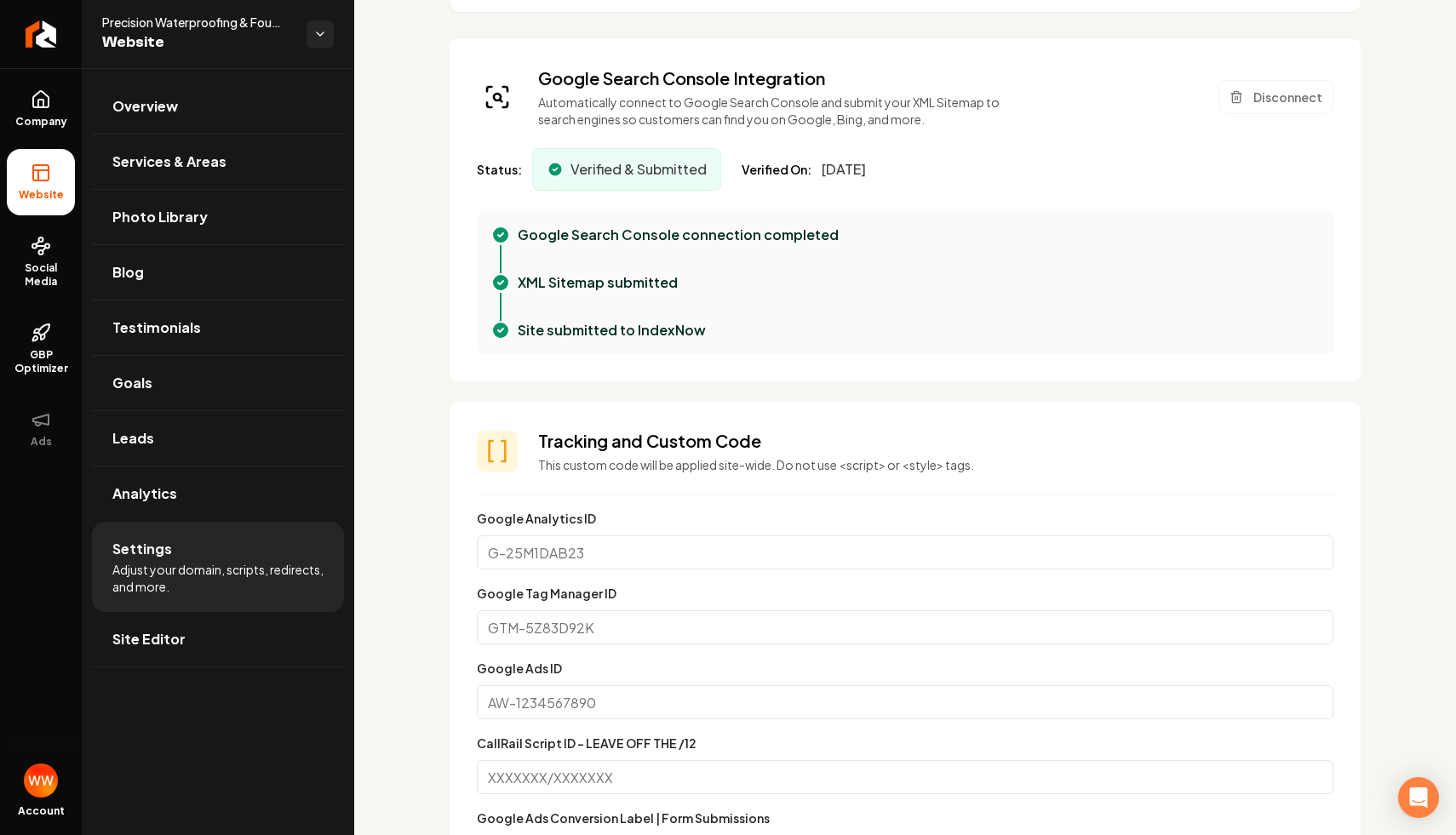
scroll to position [469, 0]
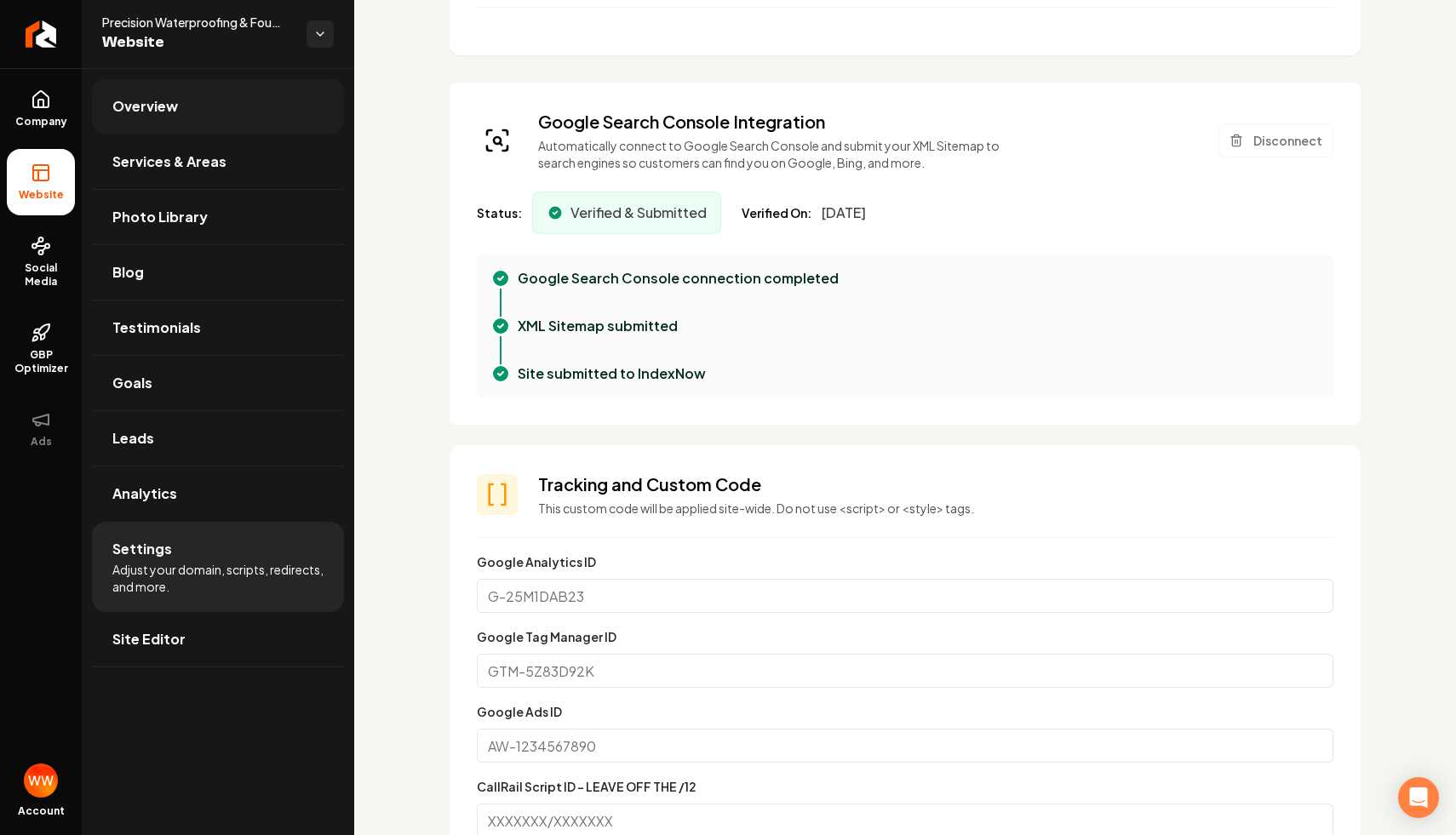
click at [240, 114] on link "Overview" at bounding box center [217, 106] width 252 height 54
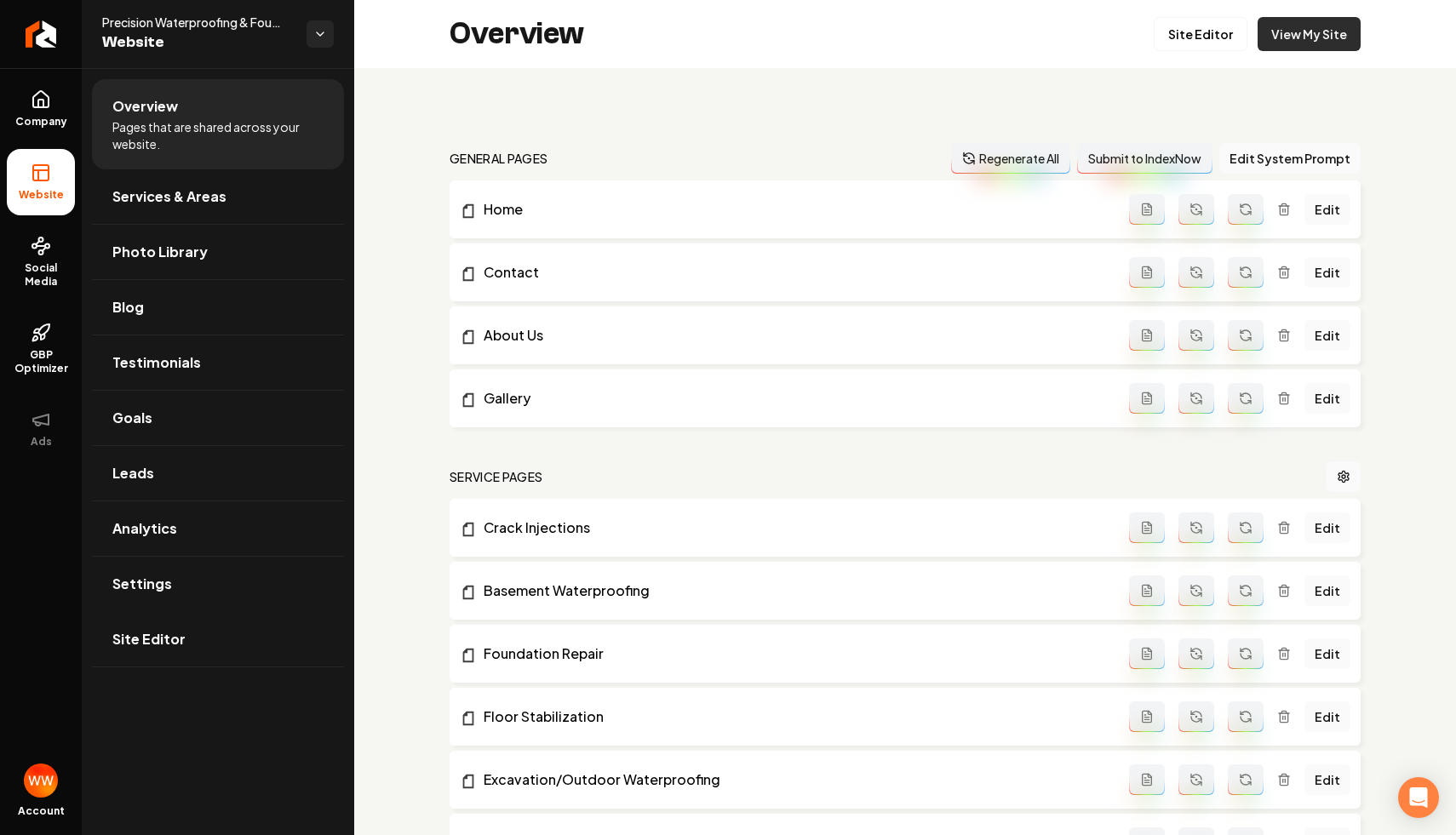
click at [1315, 31] on link "View My Site" at bounding box center [1309, 33] width 103 height 34
click at [1192, 39] on link "Site Editor" at bounding box center [1200, 33] width 94 height 34
